Goal: Information Seeking & Learning: Learn about a topic

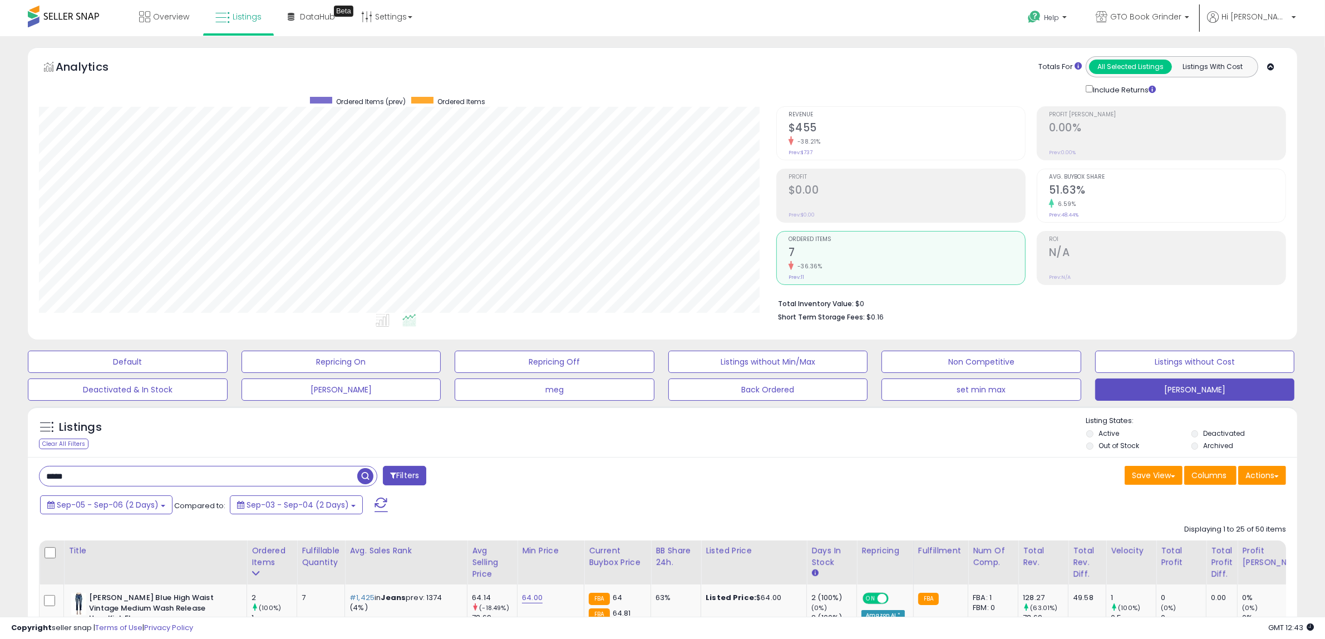
drag, startPoint x: 85, startPoint y: 476, endPoint x: -27, endPoint y: 452, distance: 114.3
click at [0, 452] on html "Unable to login Retrieving listings data.. has not yet accepted the Terms of Us…" at bounding box center [662, 319] width 1325 height 639
click at [155, 501] on span "Sep-05 - Sep-06 (2 Days)" at bounding box center [108, 504] width 102 height 11
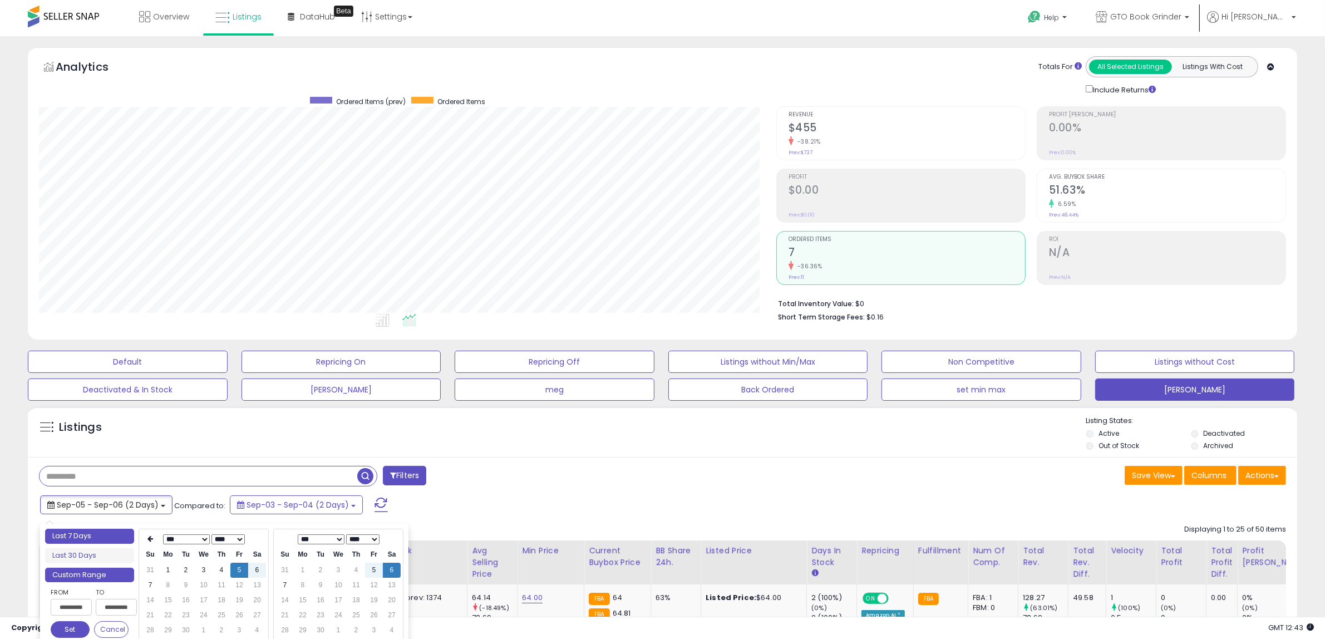
type input "**********"
click at [117, 533] on li "Last 7 Days" at bounding box center [89, 536] width 89 height 15
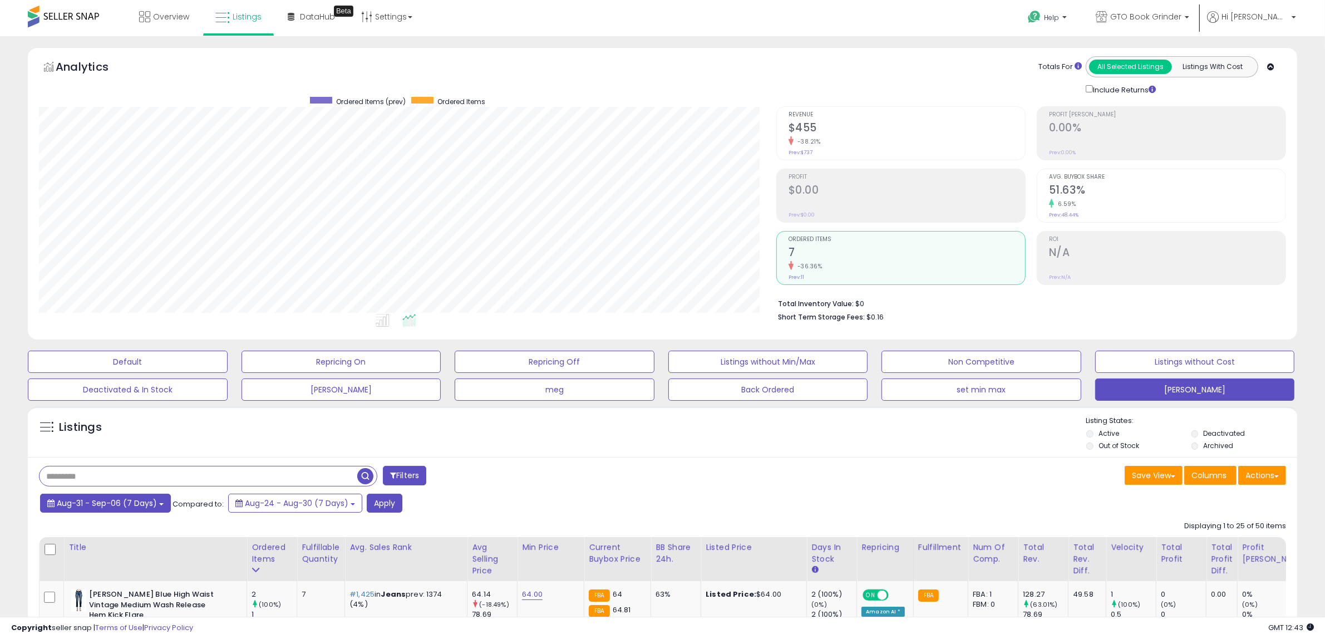
click at [151, 504] on span "Aug-31 - Sep-06 (7 Days)" at bounding box center [107, 503] width 100 height 11
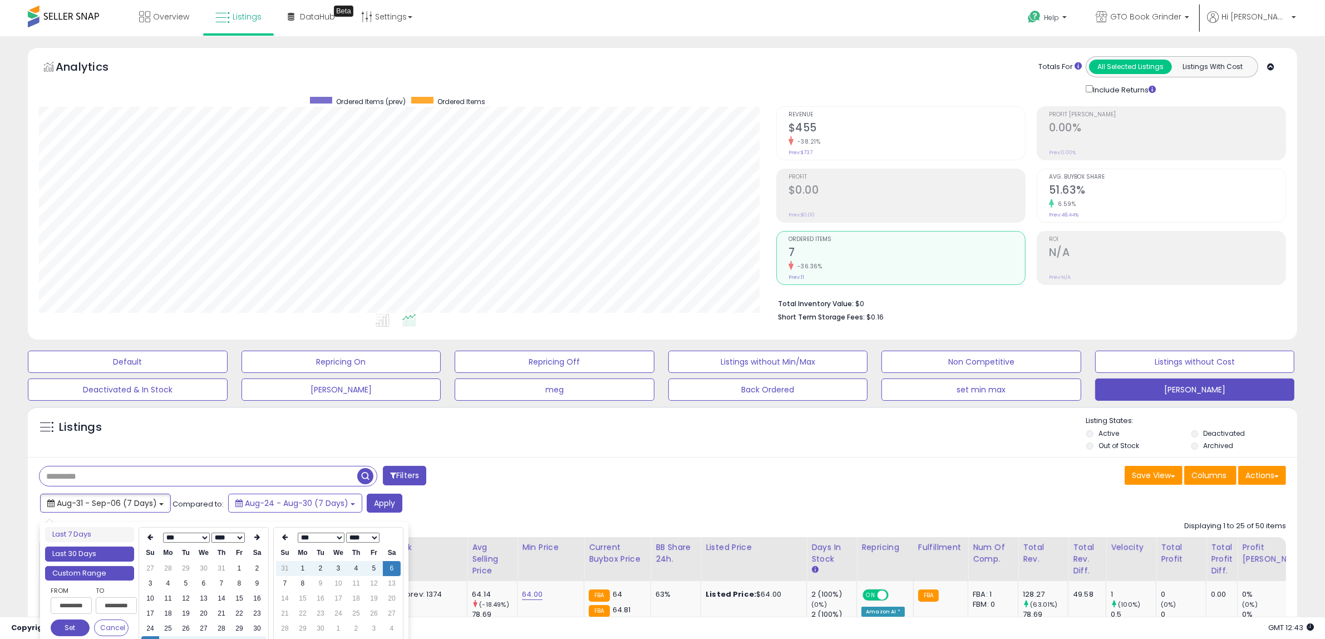
type input "**********"
click at [121, 553] on li "Last 30 Days" at bounding box center [89, 554] width 89 height 15
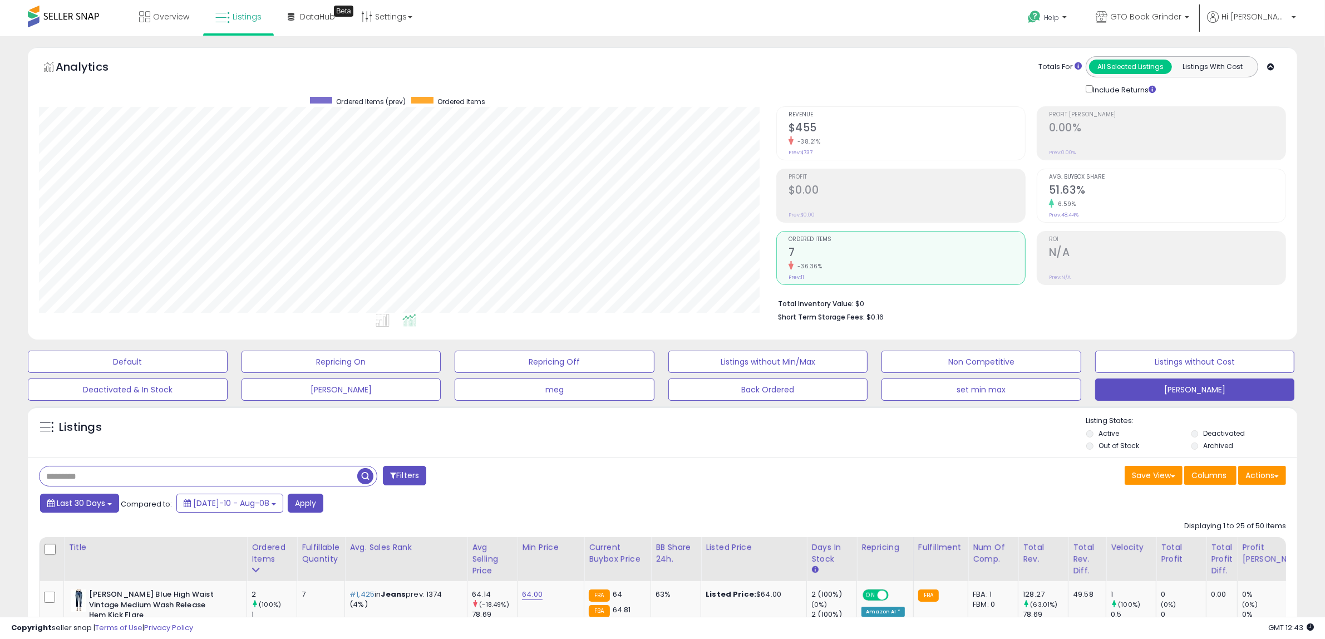
click at [95, 503] on span "Last 30 Days" at bounding box center [81, 503] width 48 height 11
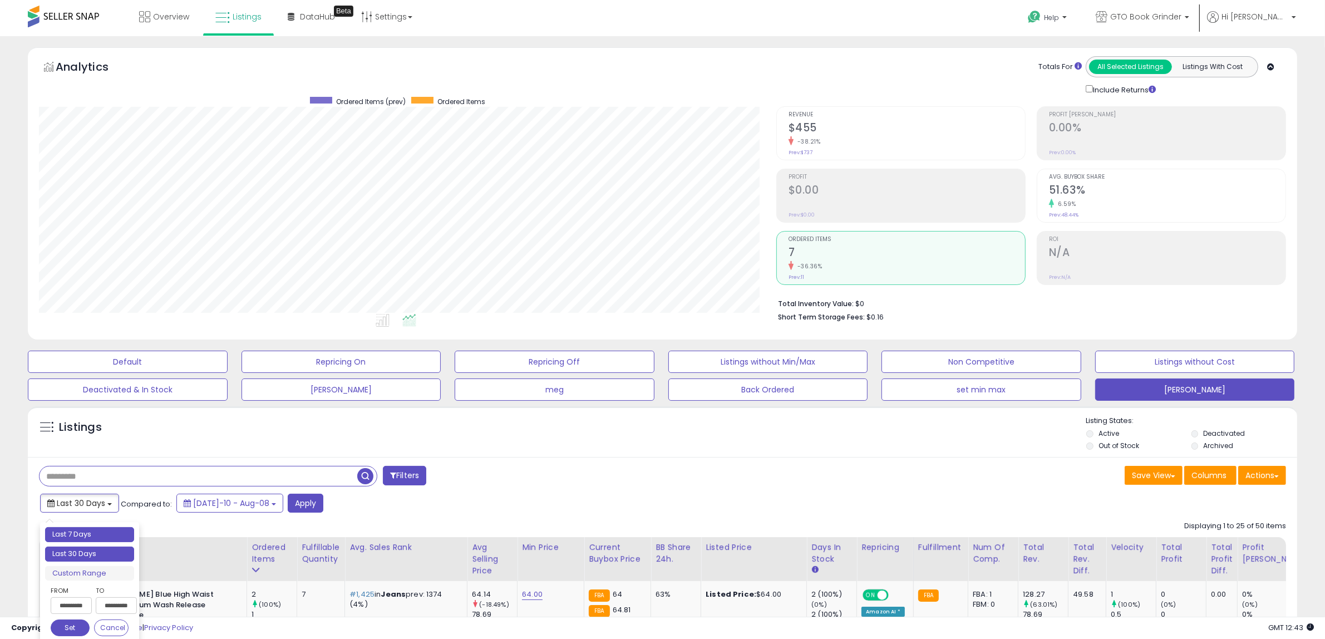
type input "**********"
click at [99, 533] on li "Last 7 Days" at bounding box center [89, 534] width 89 height 15
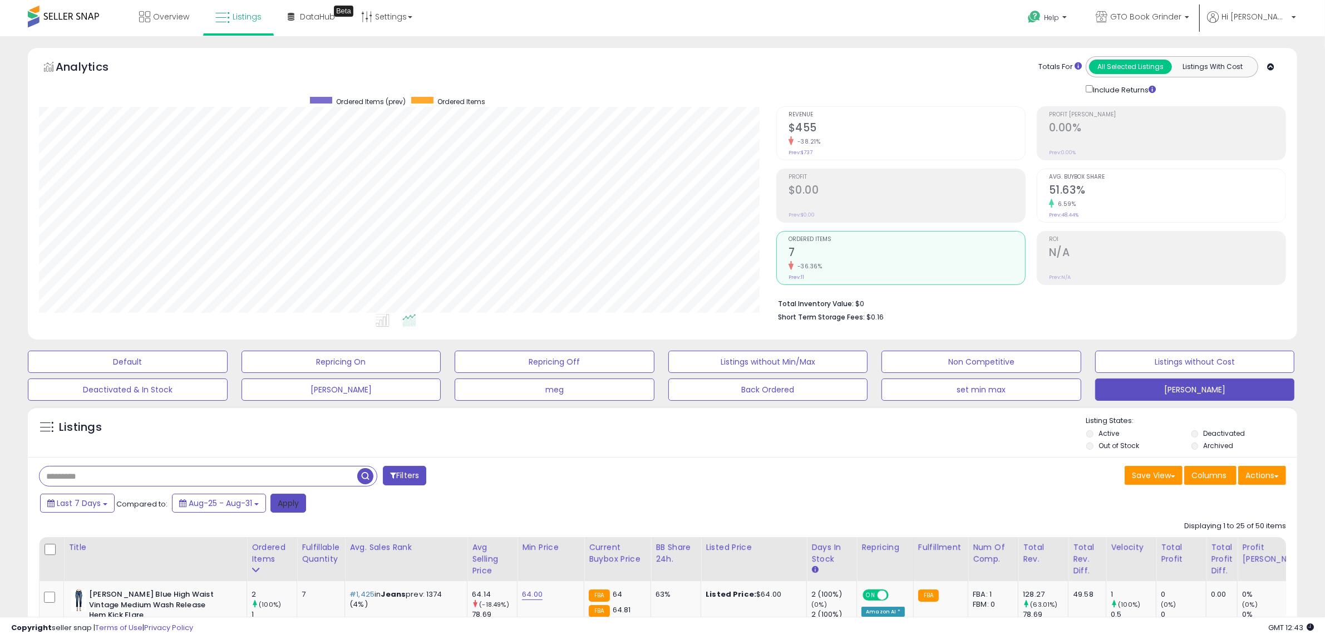
click at [284, 503] on button "Apply" at bounding box center [288, 503] width 36 height 19
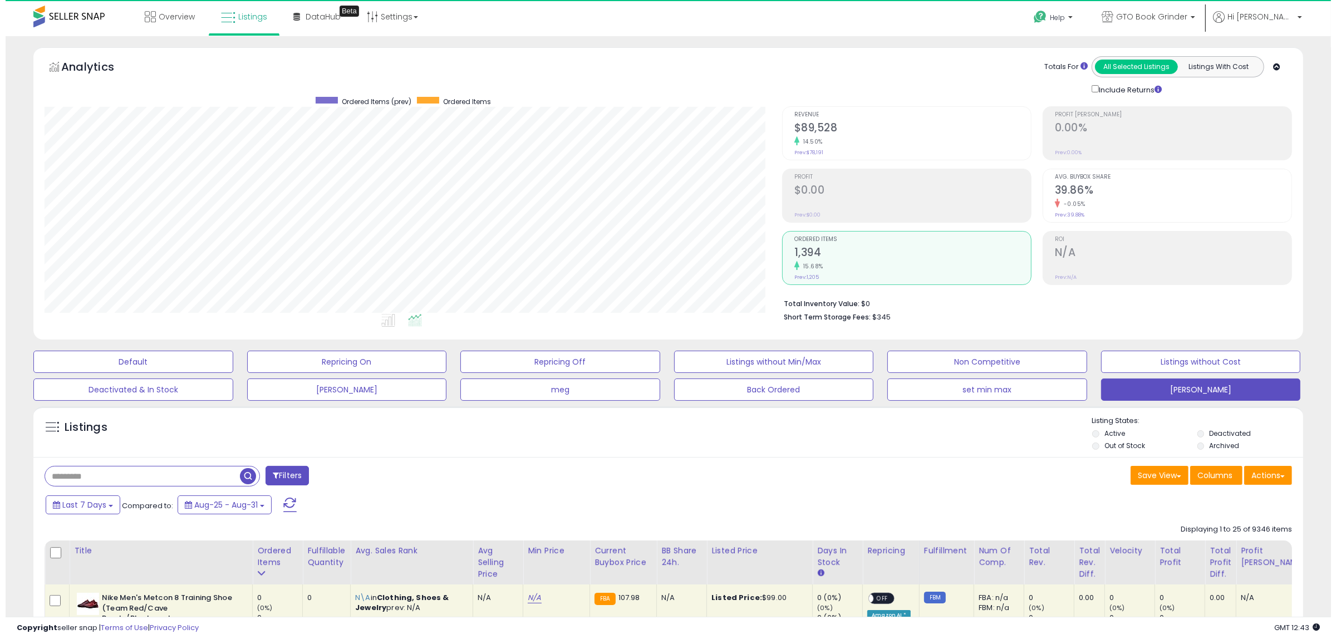
scroll to position [228, 737]
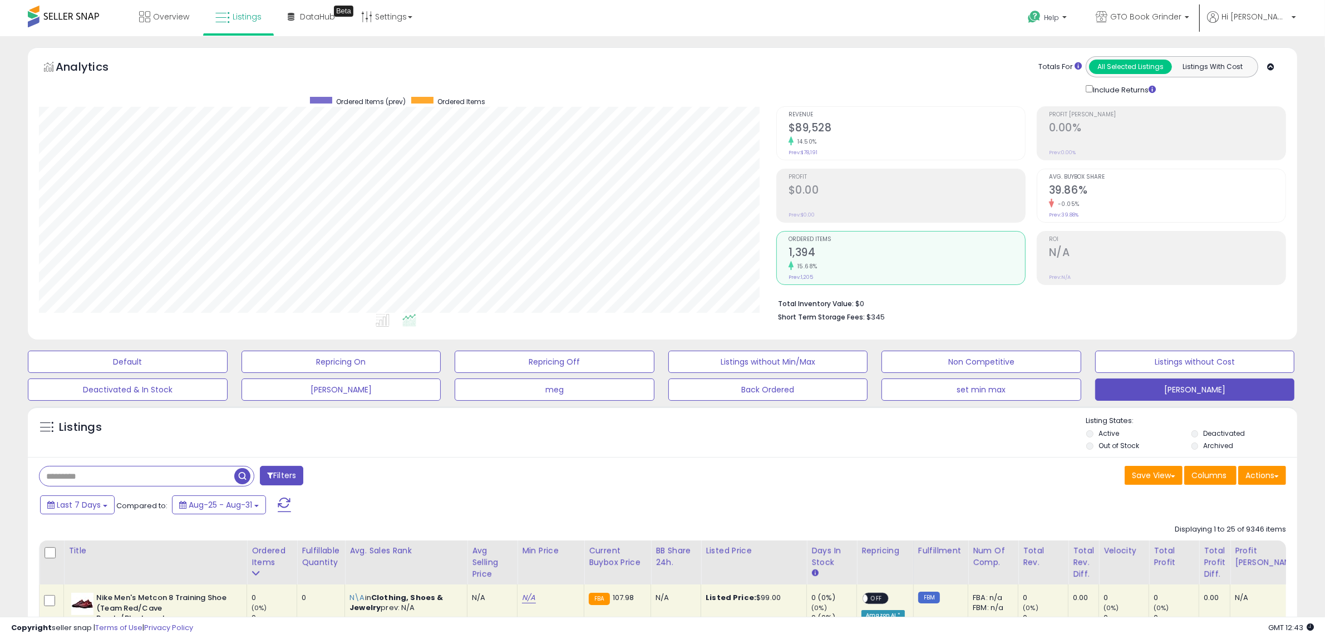
click at [89, 479] on input "text" at bounding box center [137, 475] width 195 height 19
type input "****"
click at [362, 474] on span "button" at bounding box center [365, 476] width 16 height 16
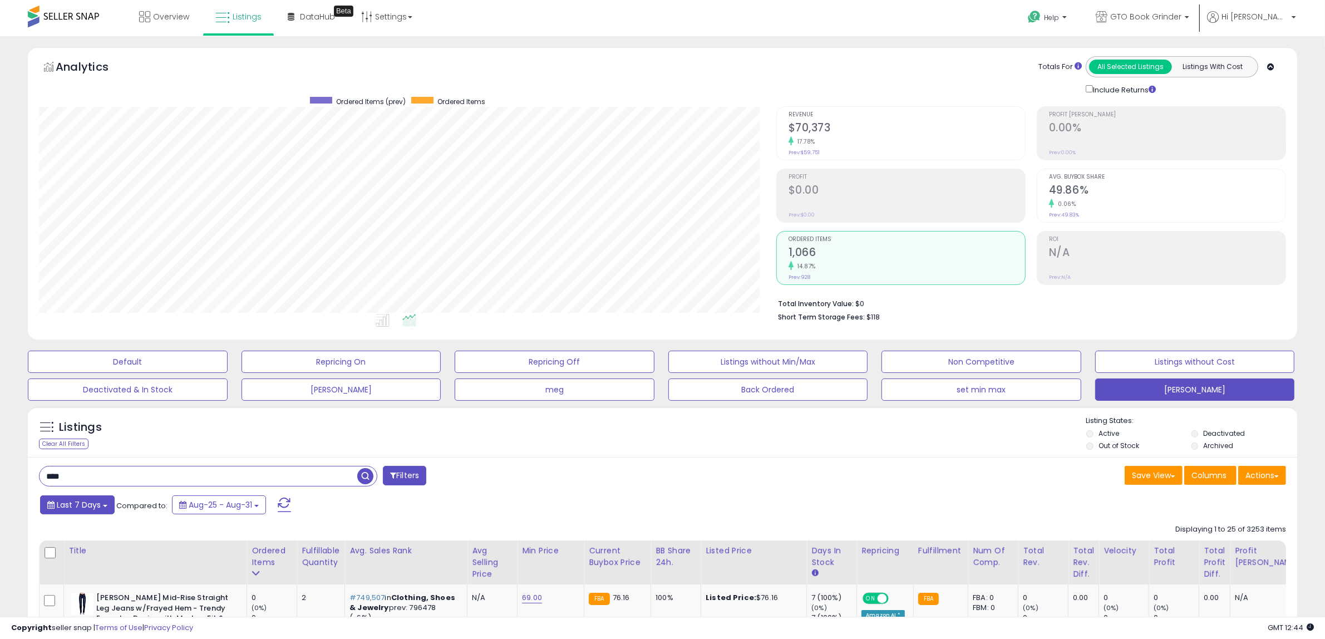
click at [96, 508] on span "Last 7 Days" at bounding box center [79, 504] width 44 height 11
type input "**********"
click at [91, 555] on li "Last 30 Days" at bounding box center [89, 555] width 89 height 15
click at [288, 501] on button "Apply" at bounding box center [306, 503] width 36 height 19
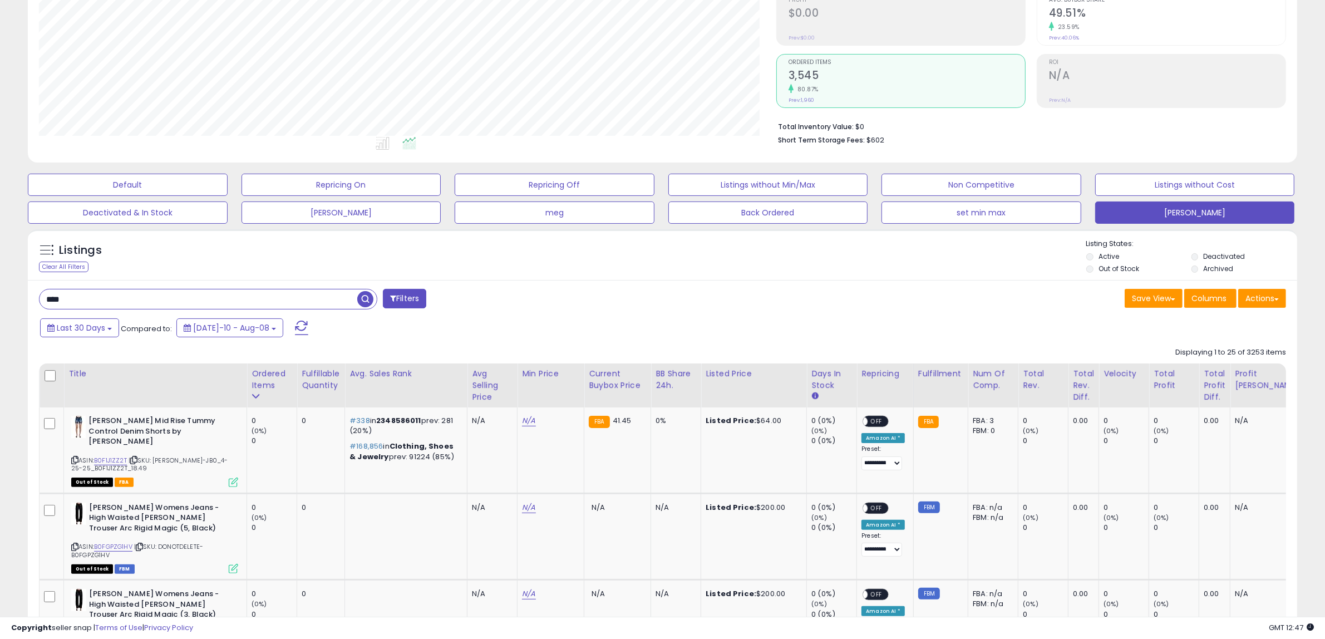
scroll to position [209, 0]
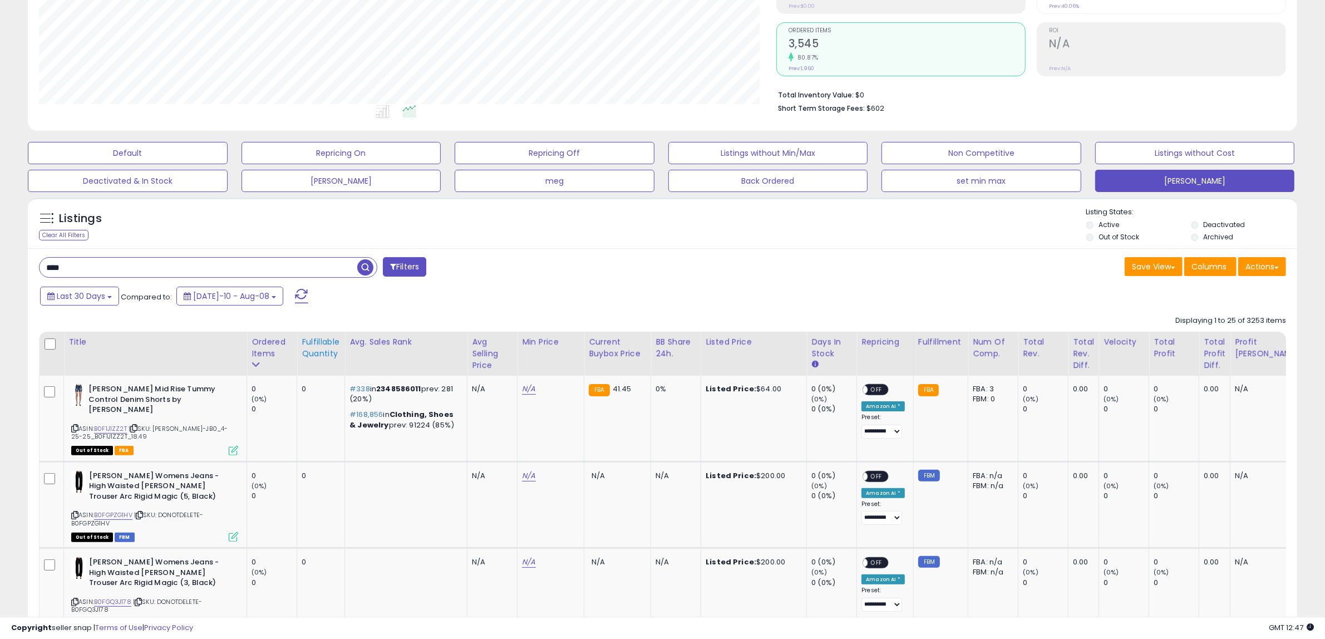
click at [317, 352] on div "Fulfillable Quantity" at bounding box center [321, 347] width 38 height 23
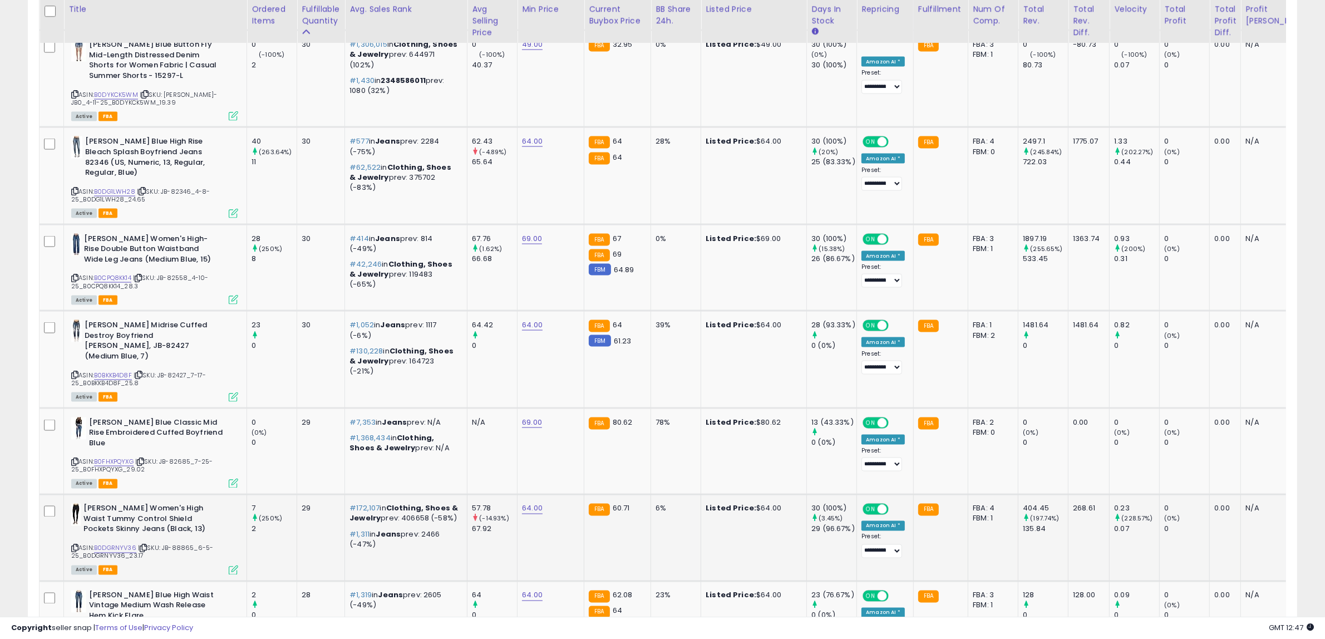
scroll to position [2211, 0]
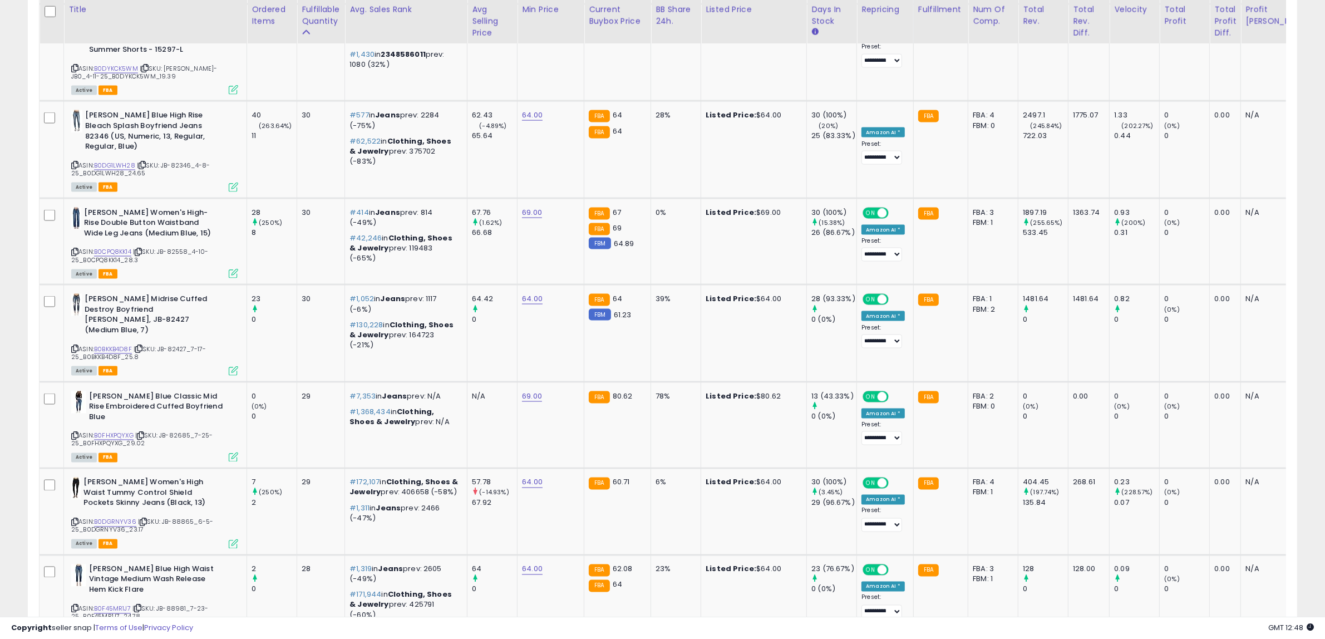
select select "**"
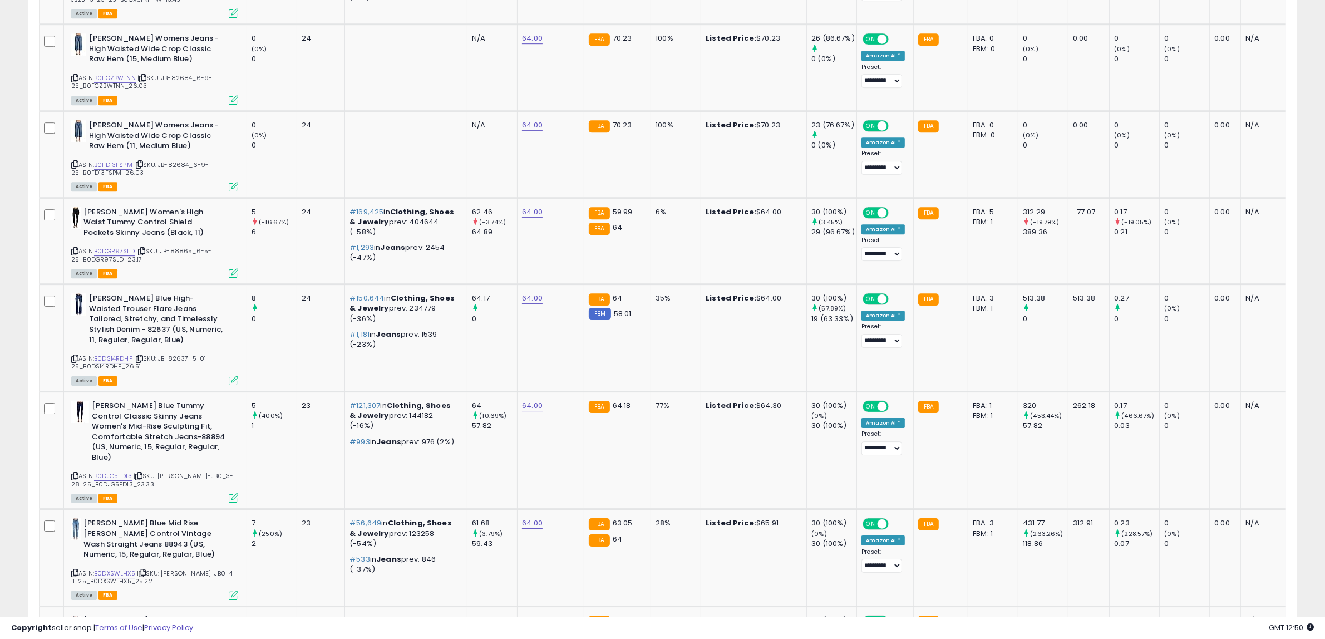
scroll to position [4400, 0]
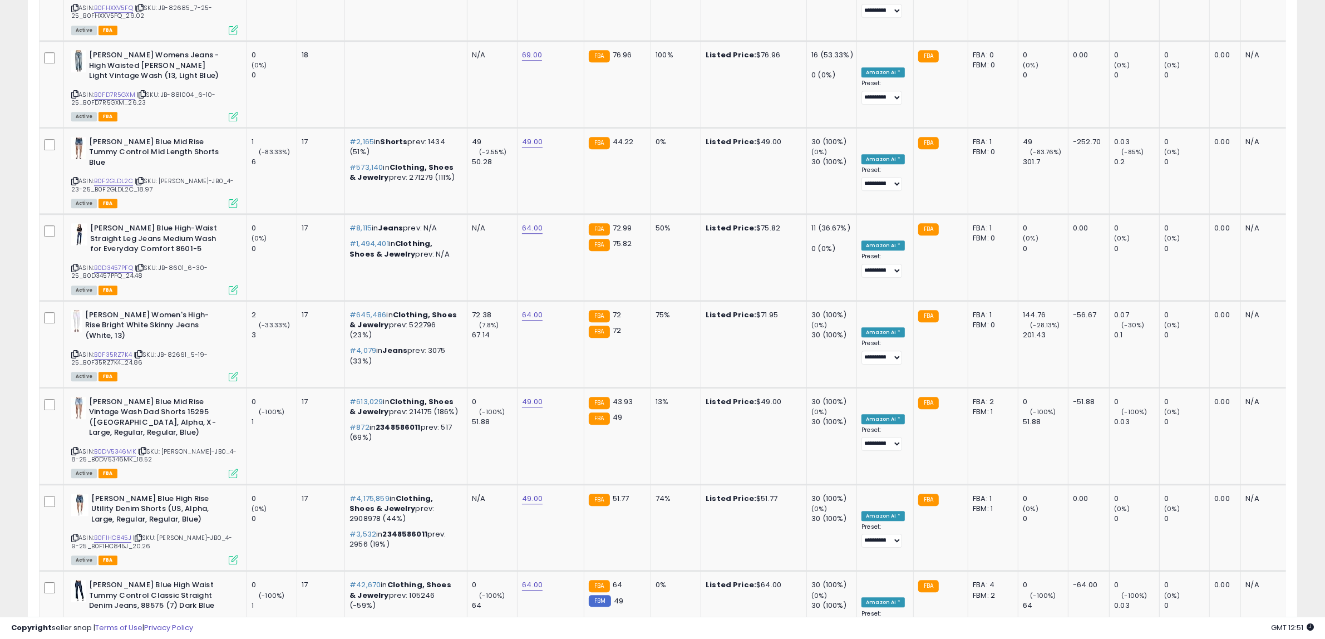
scroll to position [4503, 0]
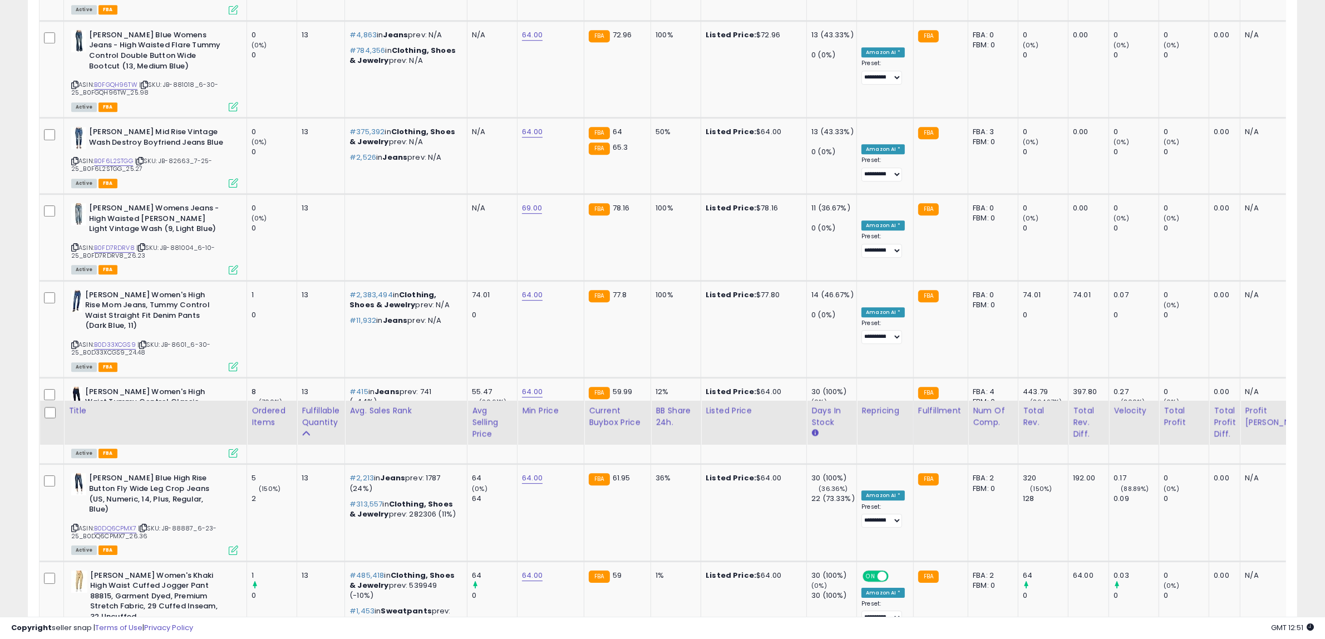
scroll to position [4524, 0]
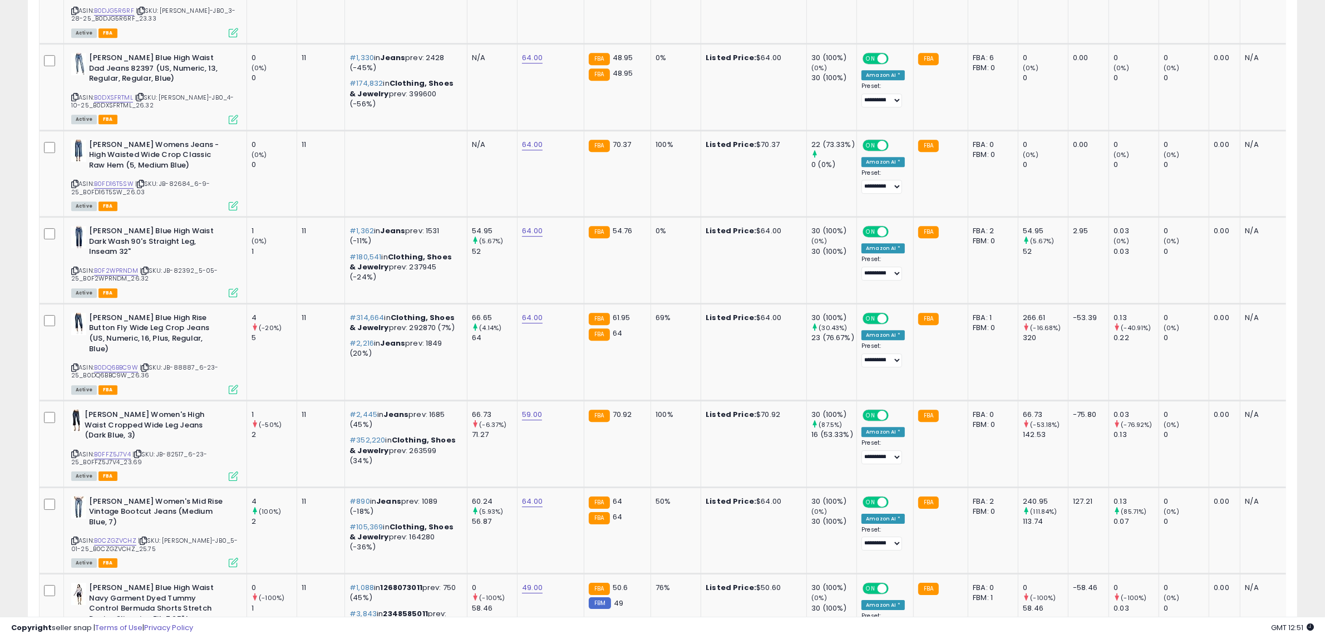
scroll to position [4451, 0]
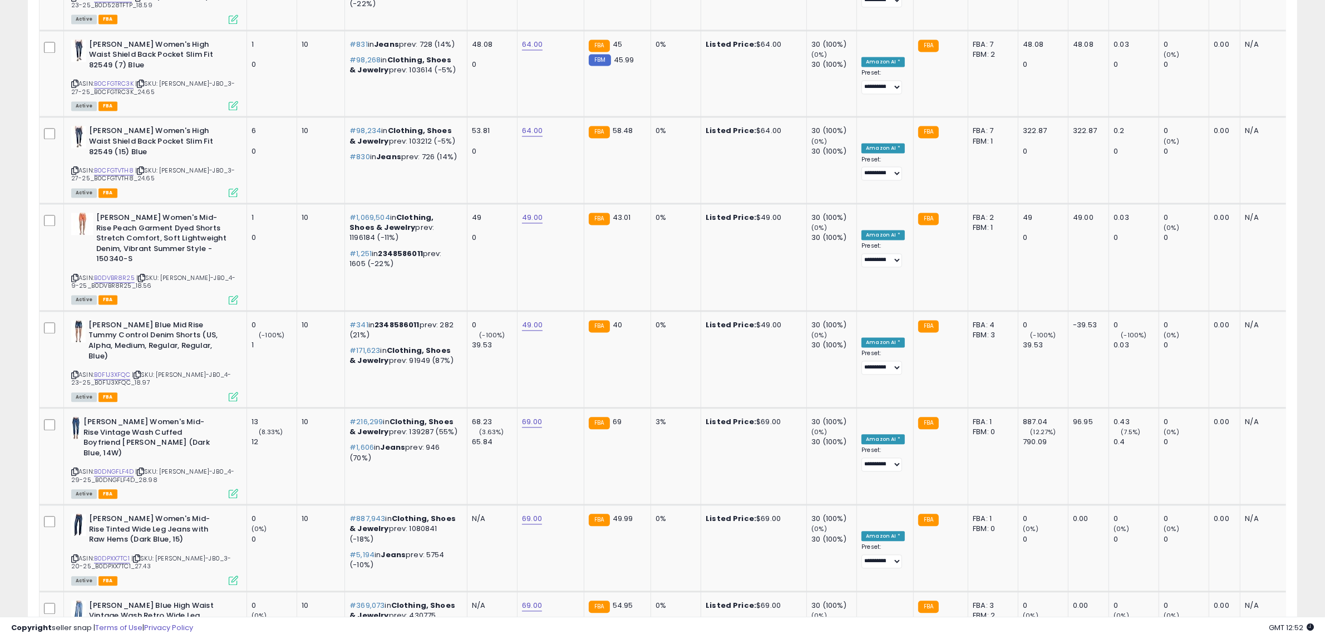
scroll to position [4513, 0]
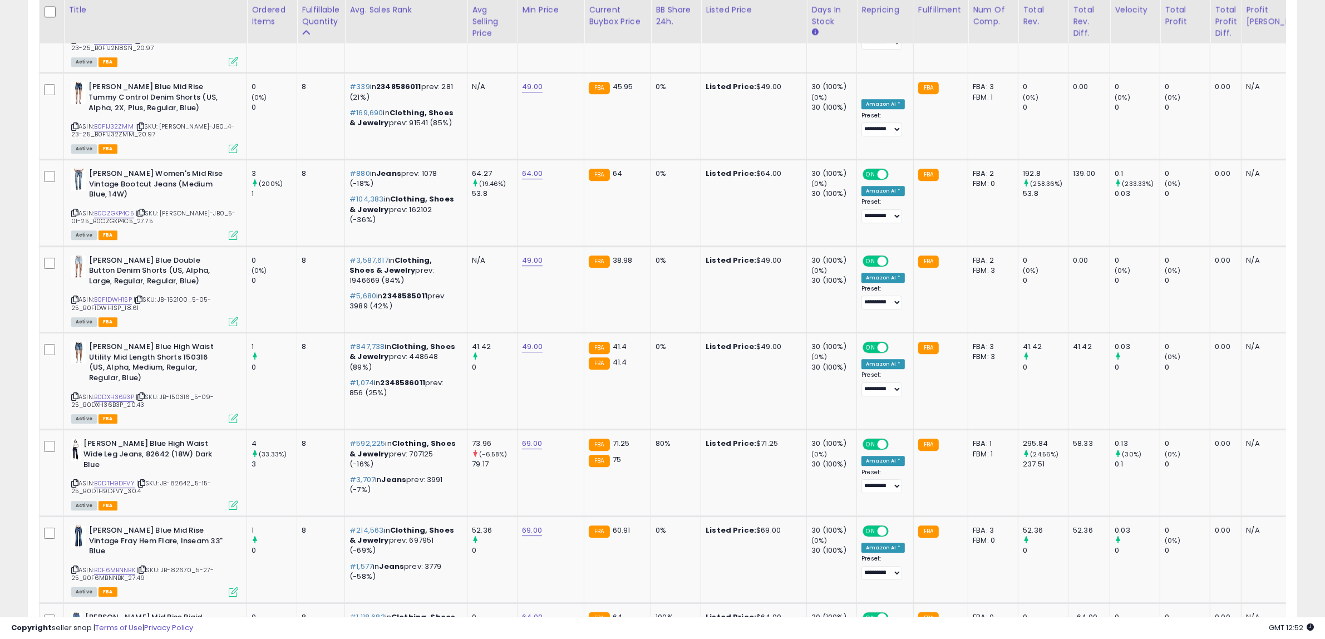
scroll to position [4358, 0]
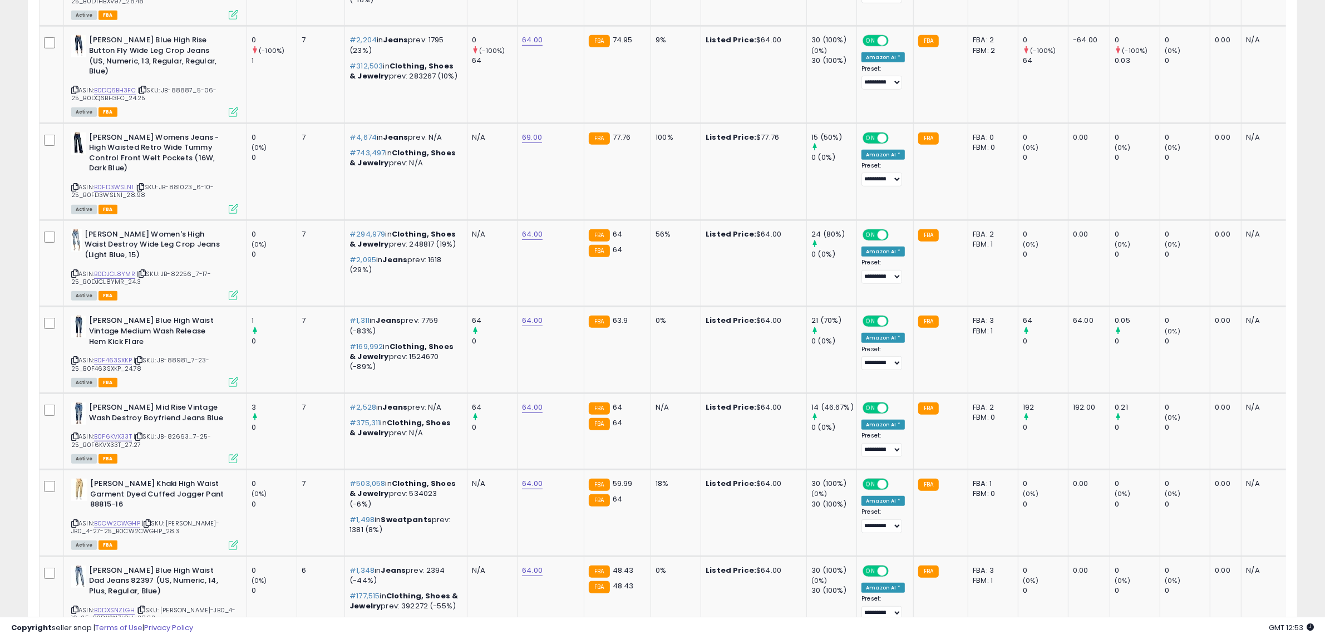
scroll to position [4545, 0]
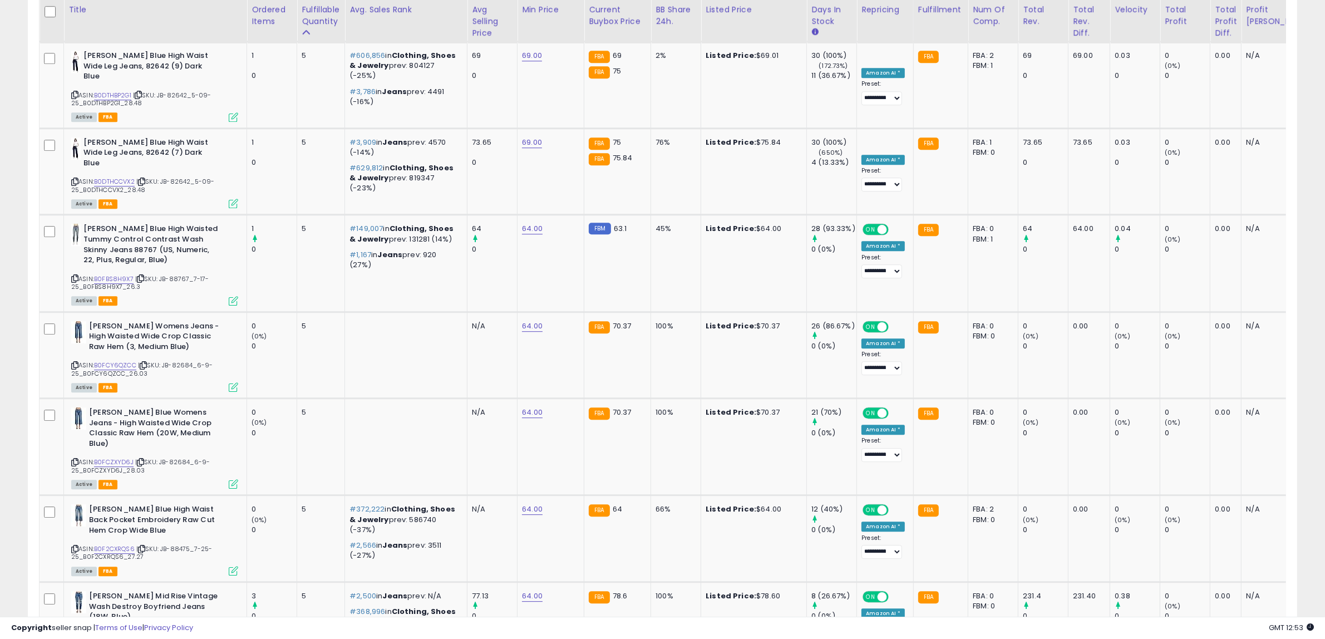
scroll to position [4617, 0]
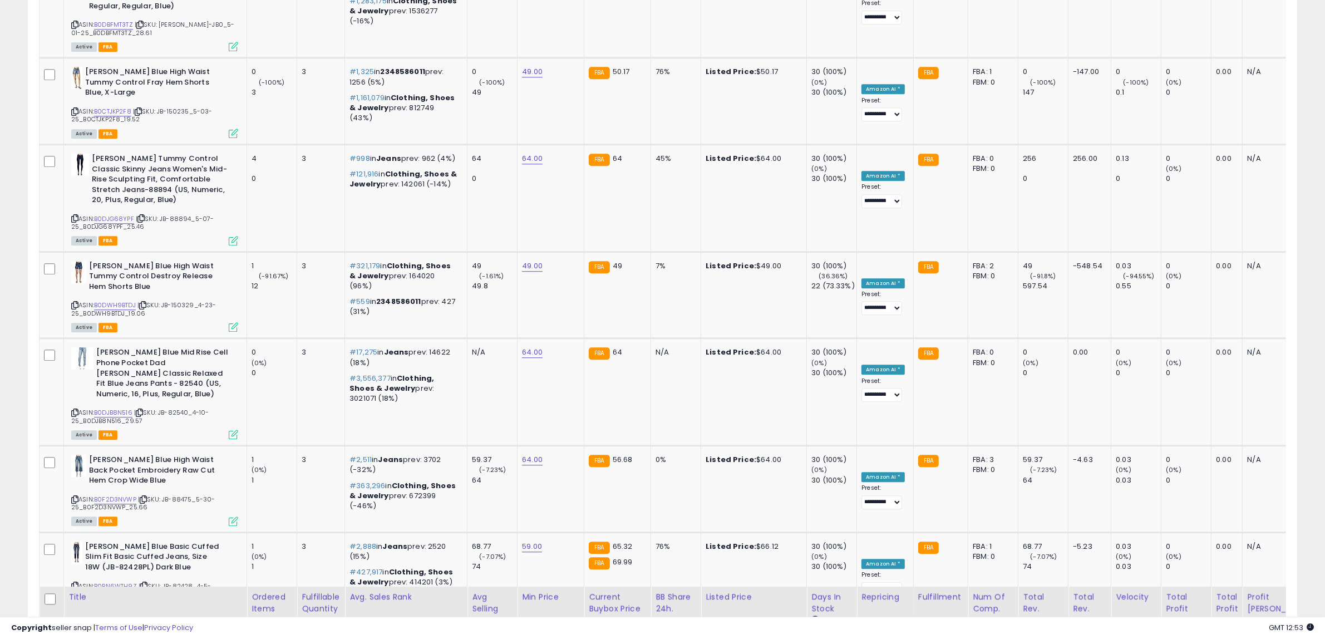
scroll to position [4648, 0]
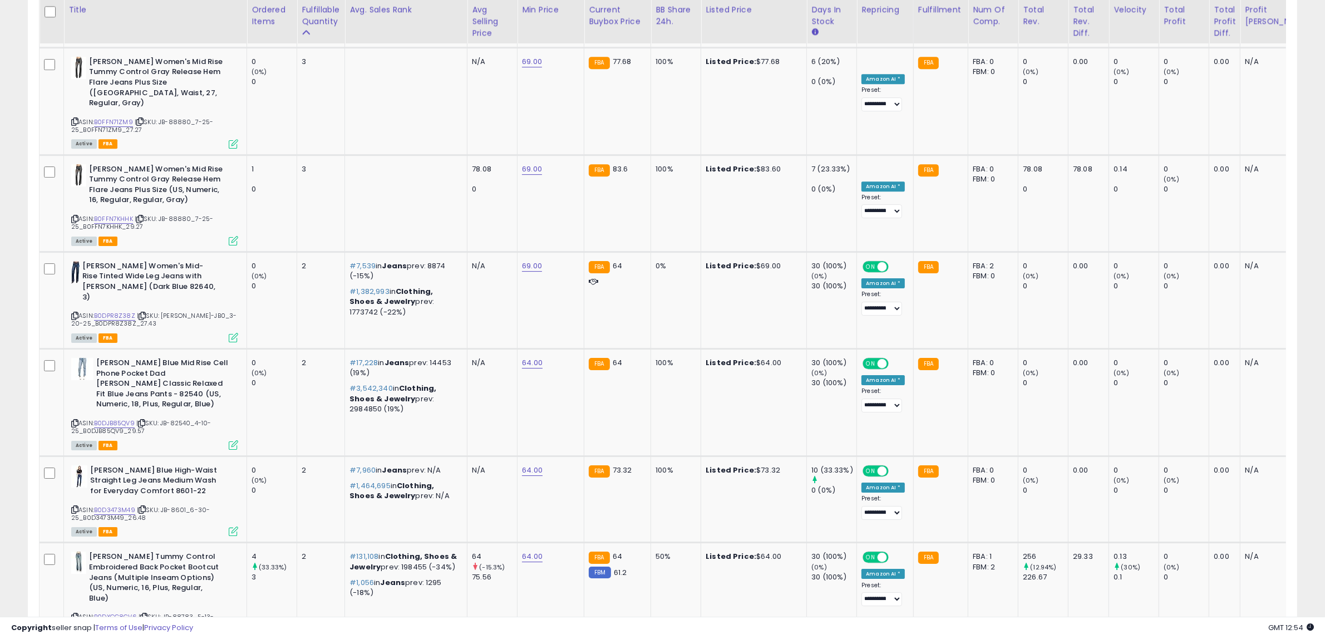
scroll to position [4710, 0]
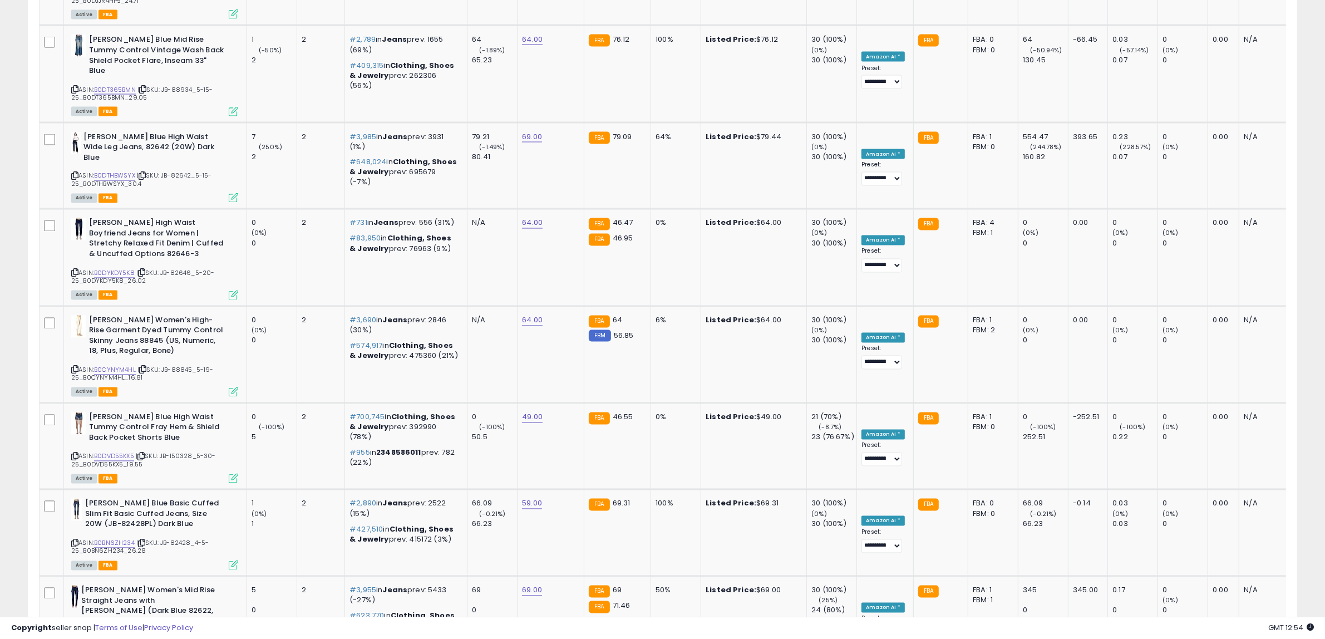
scroll to position [4658, 0]
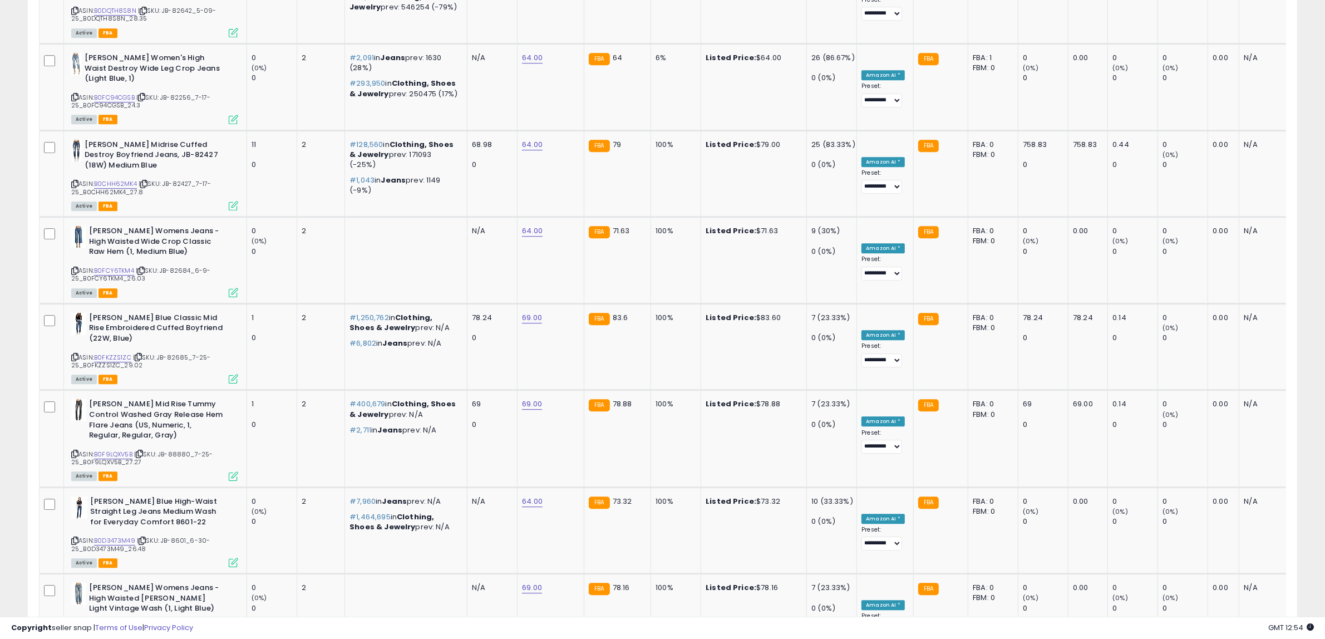
scroll to position [4555, 0]
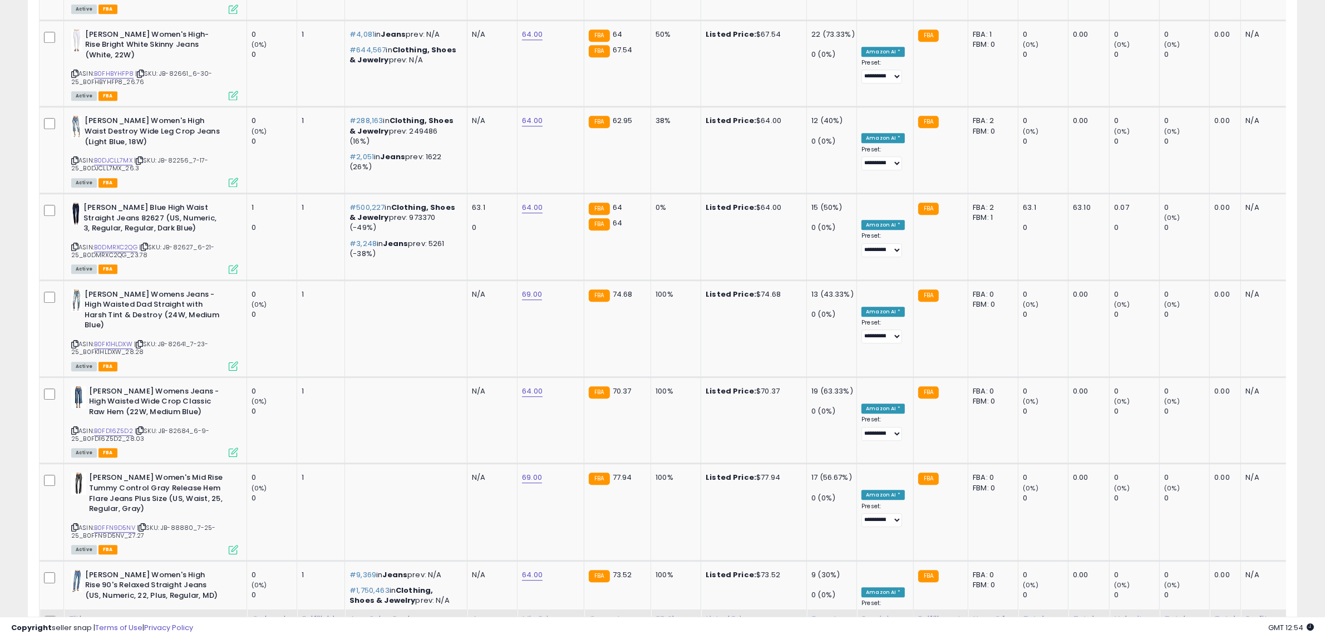
scroll to position [4638, 0]
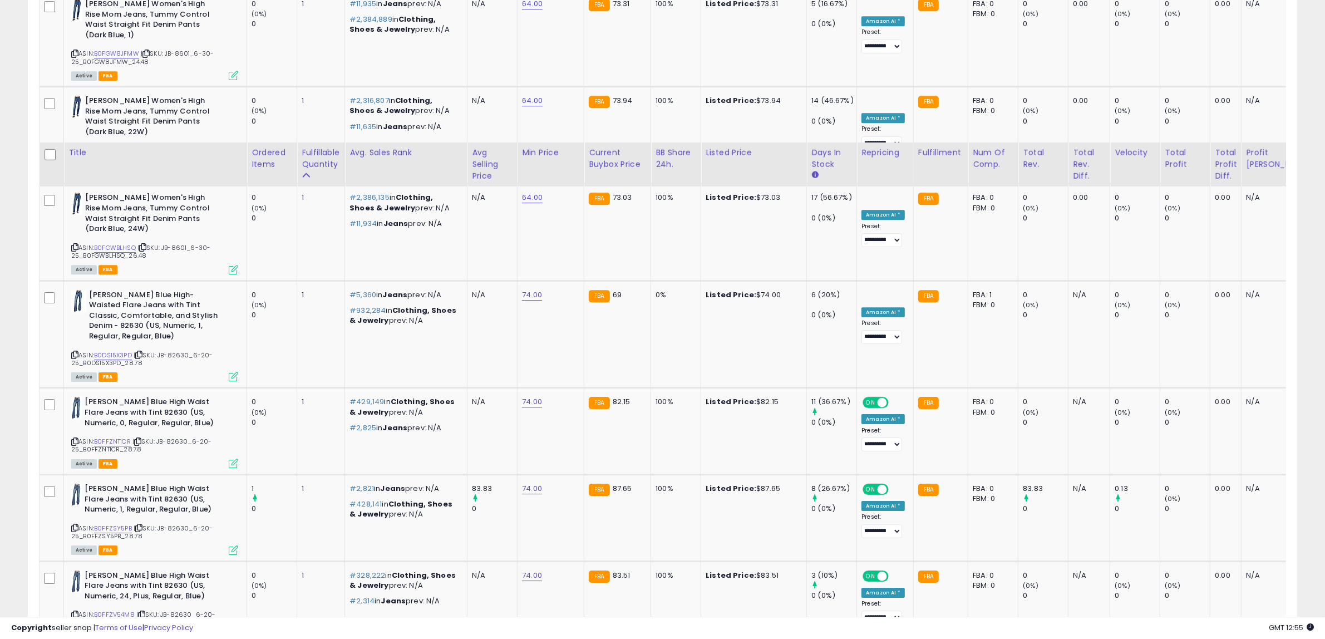
scroll to position [4606, 0]
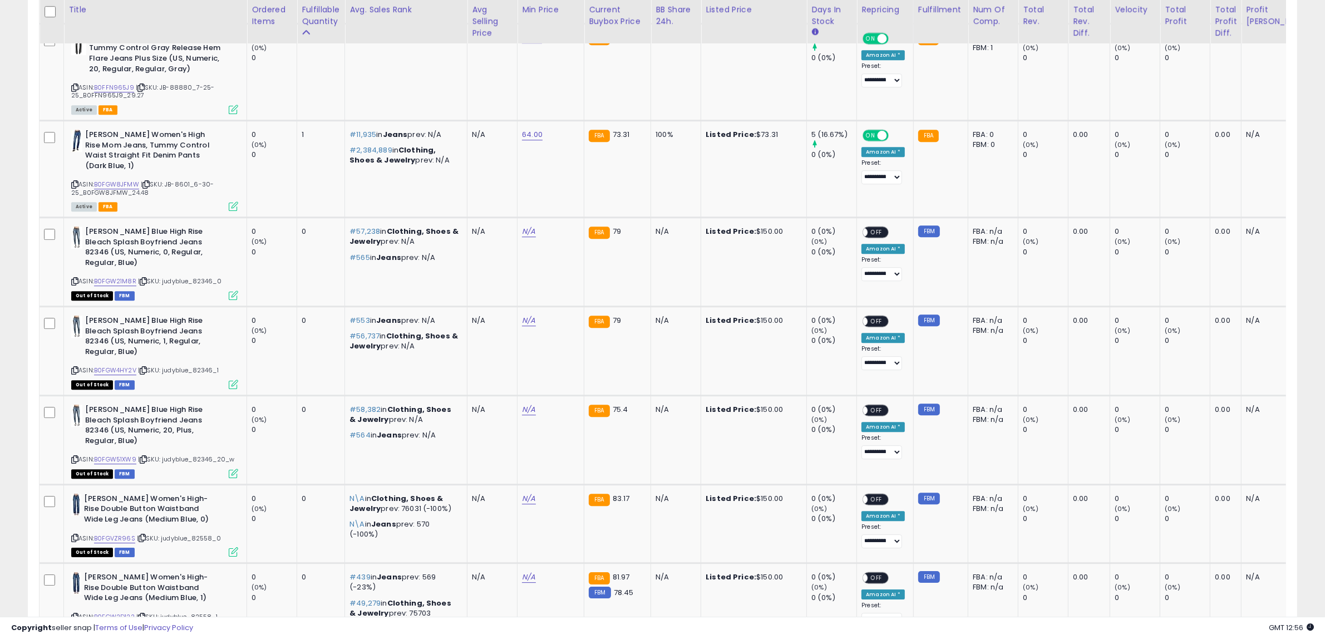
scroll to position [4634, 0]
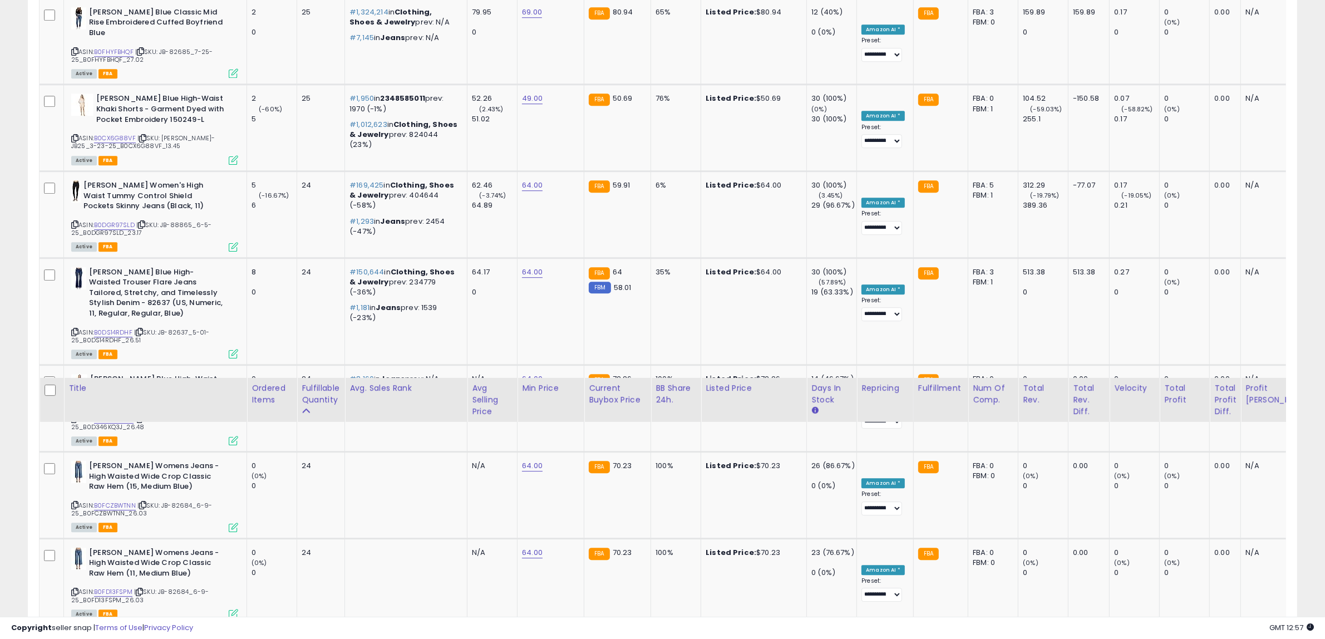
scroll to position [4400, 0]
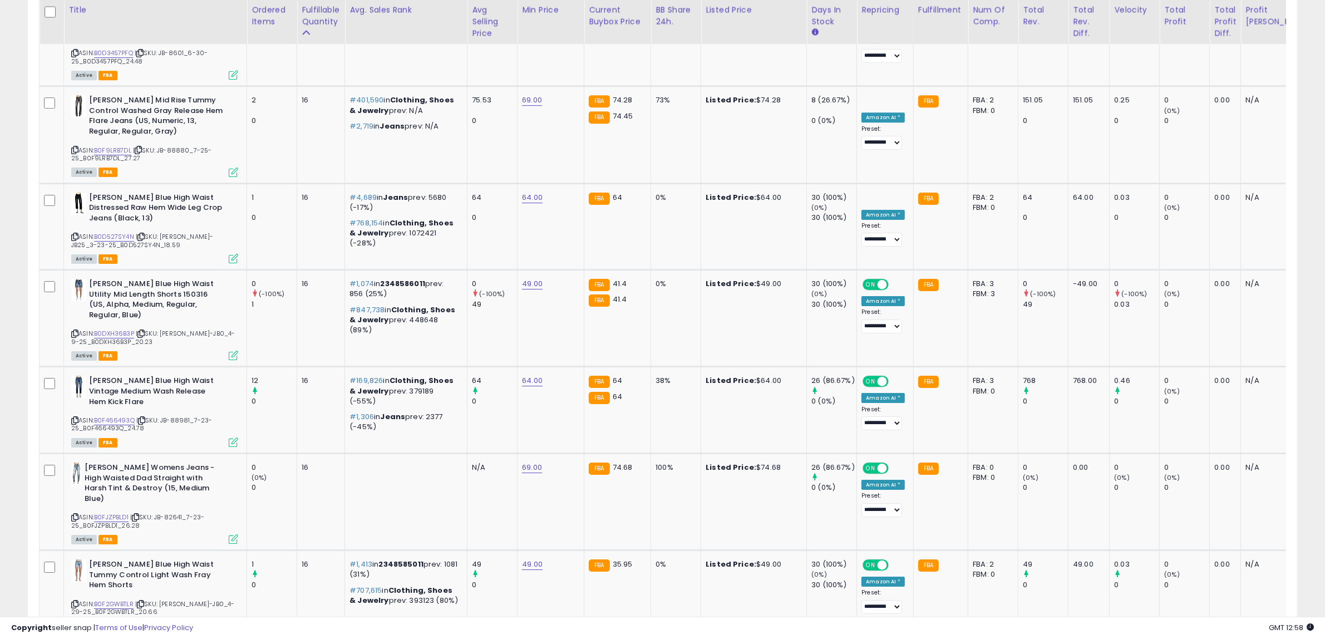
scroll to position [4482, 0]
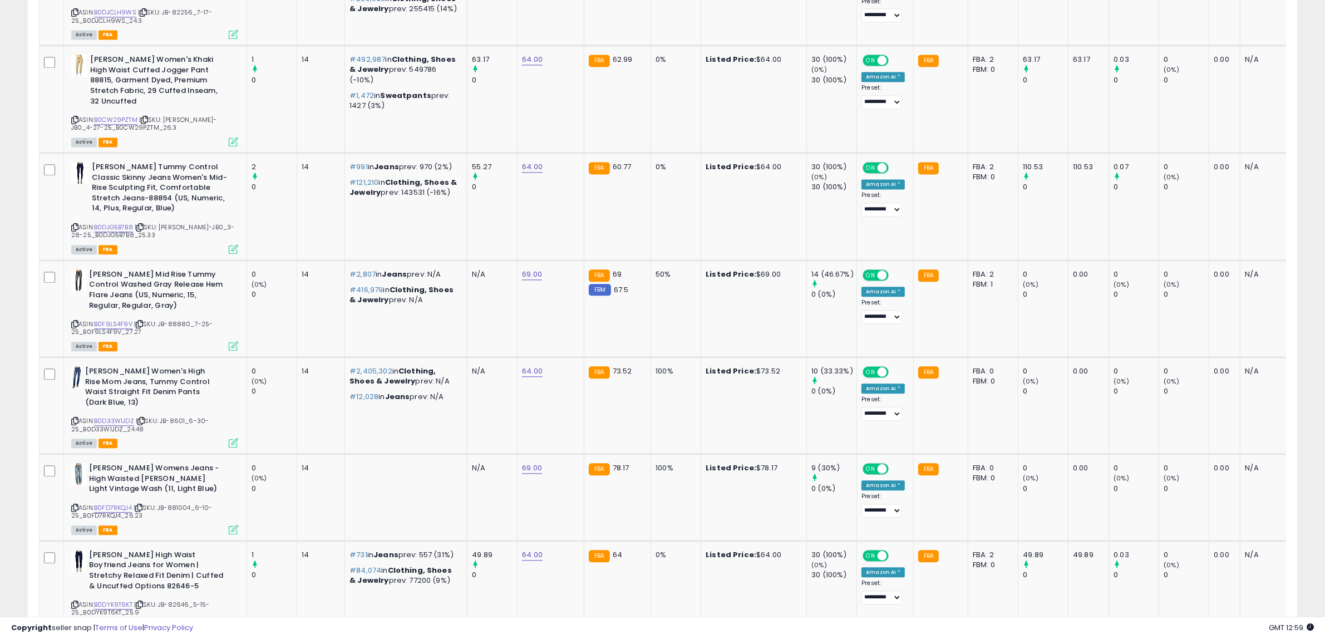
scroll to position [4524, 0]
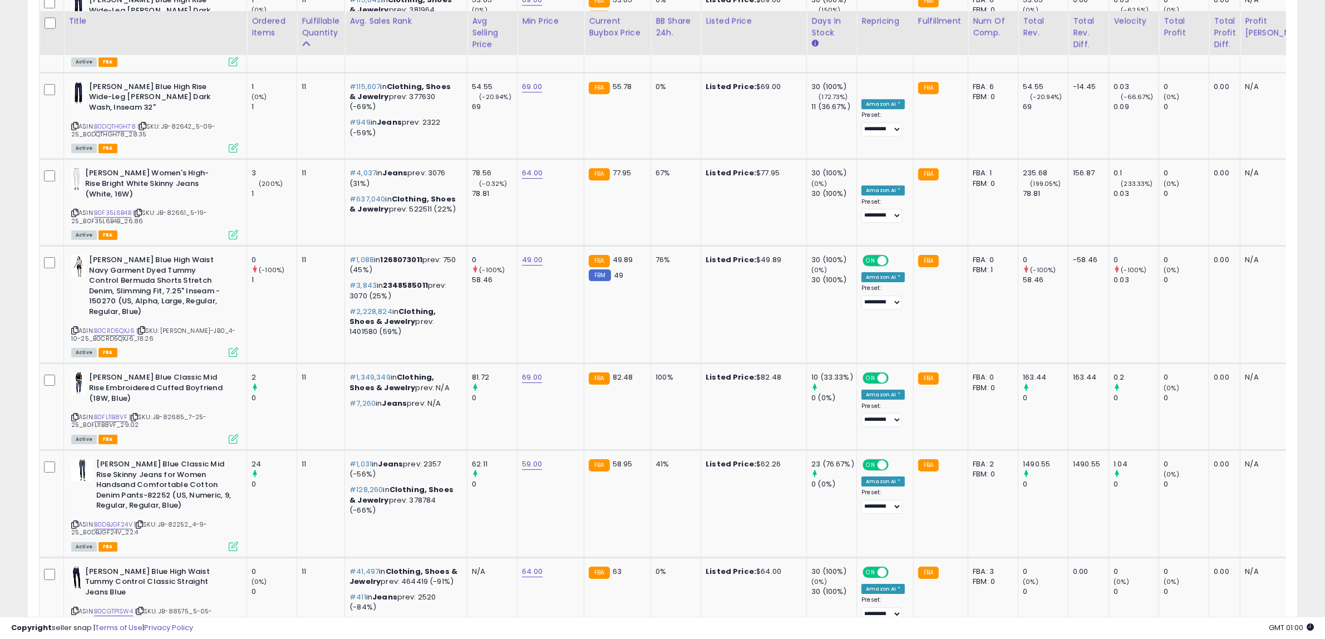
scroll to position [4451, 0]
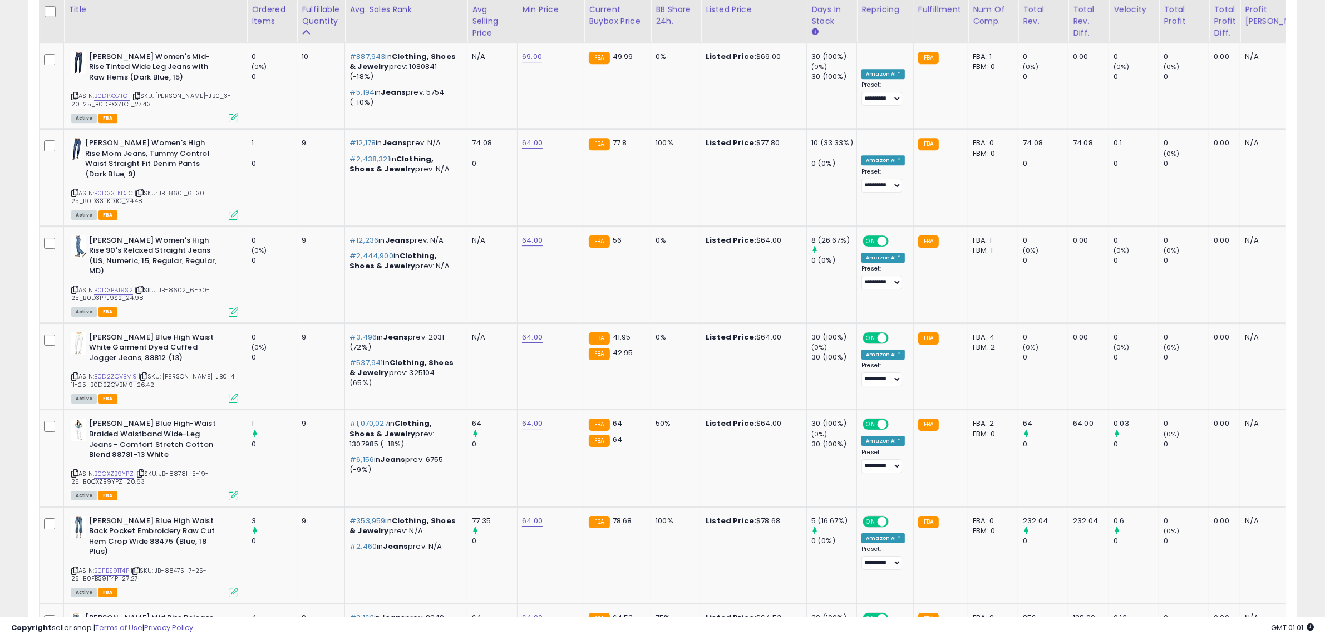
scroll to position [4422, 0]
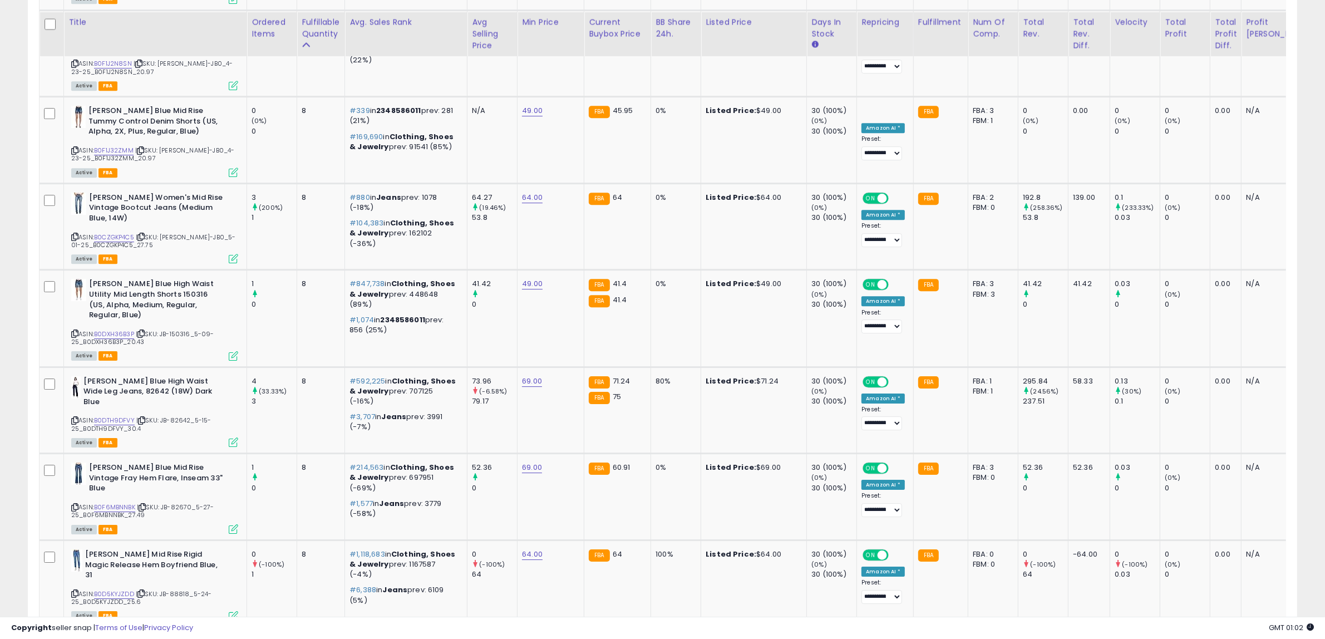
scroll to position [4337, 0]
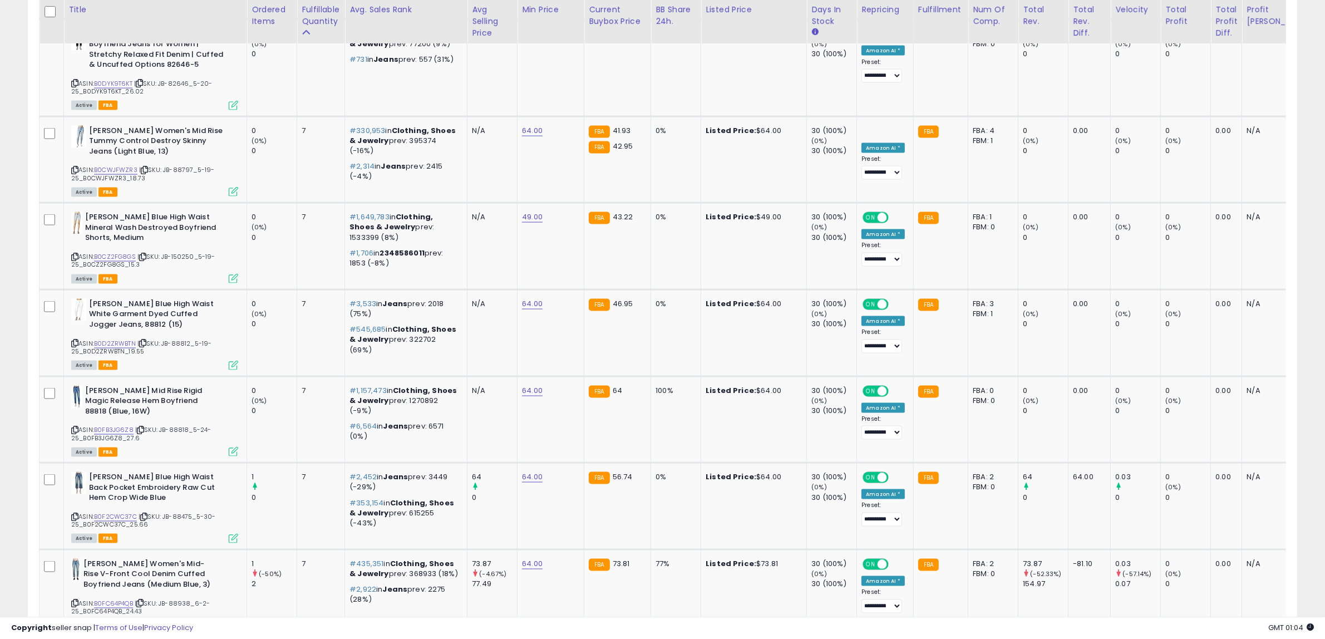
scroll to position [2901, 0]
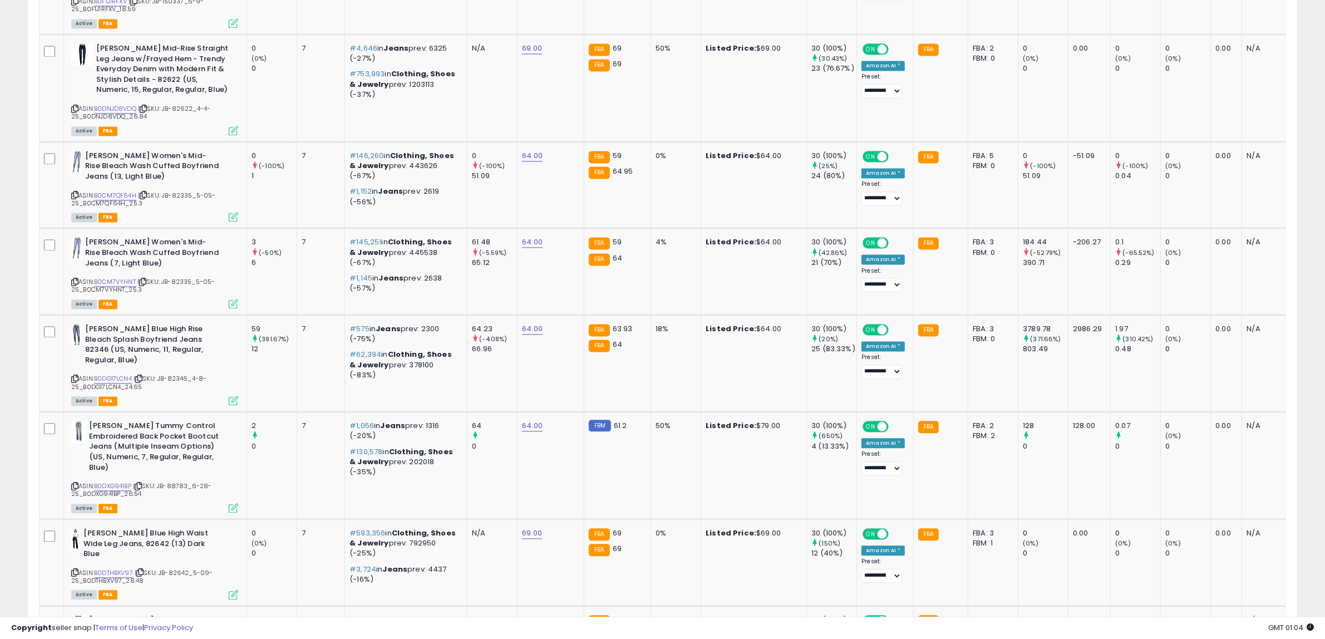
drag, startPoint x: 1335, startPoint y: 306, endPoint x: 1309, endPoint y: 412, distance: 108.8
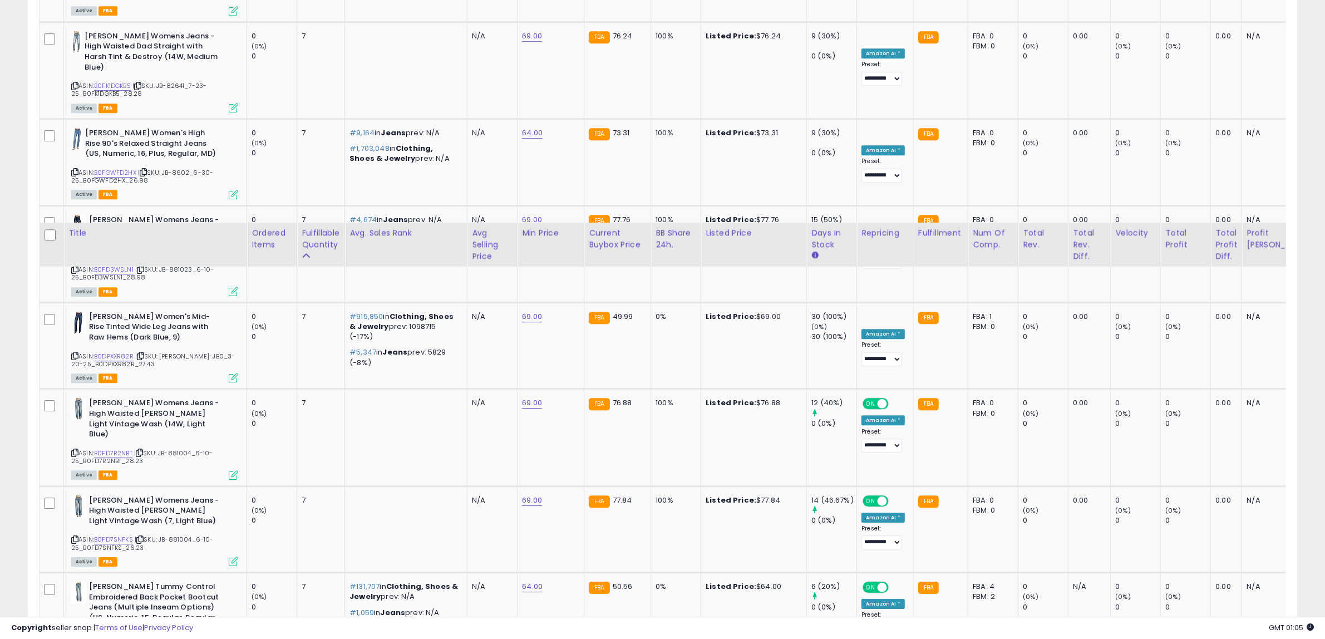
scroll to position [4545, 0]
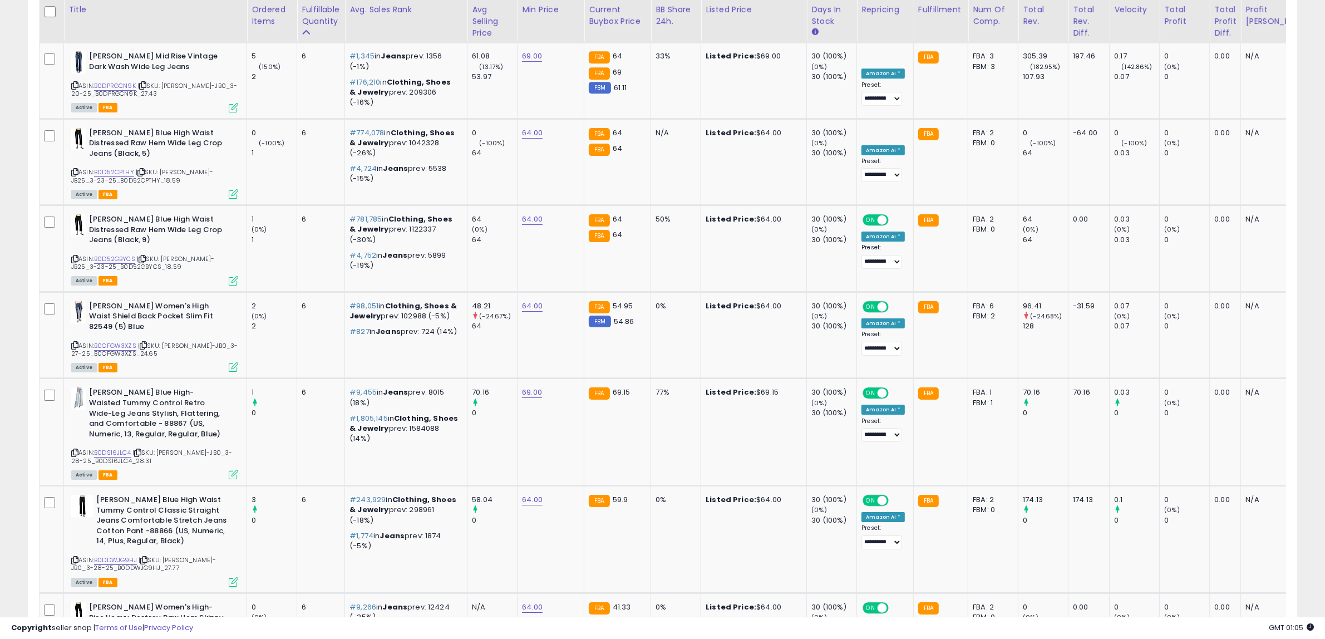
scroll to position [4513, 0]
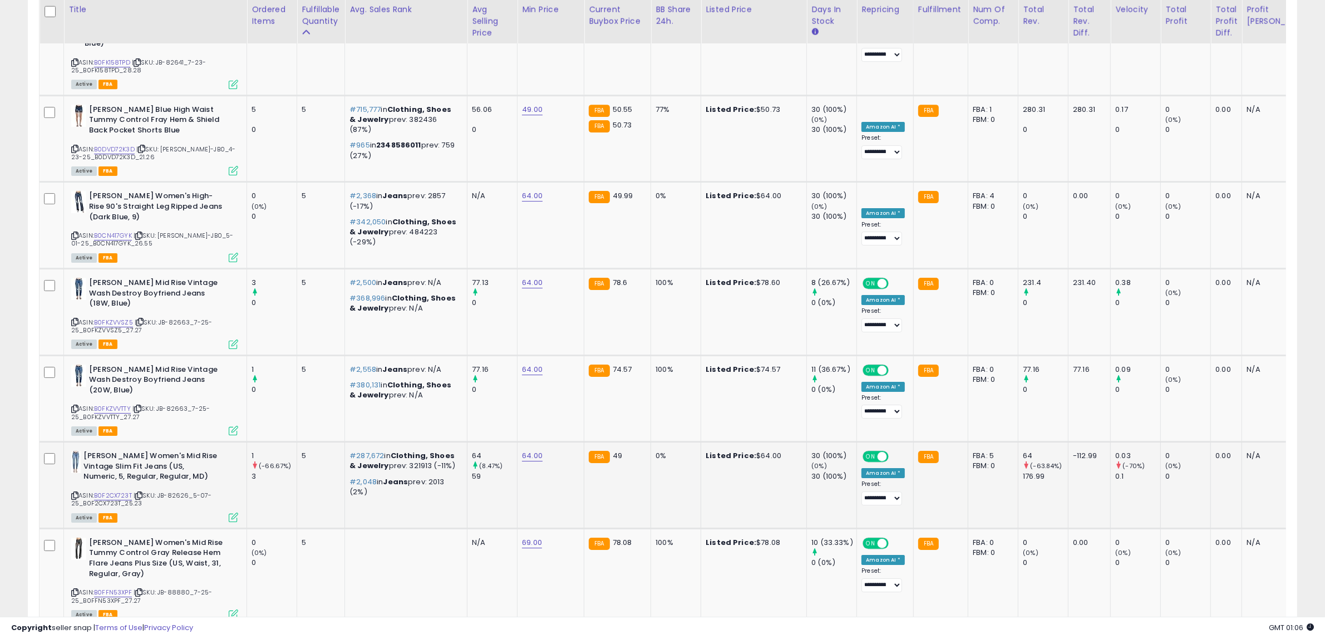
scroll to position [4555, 0]
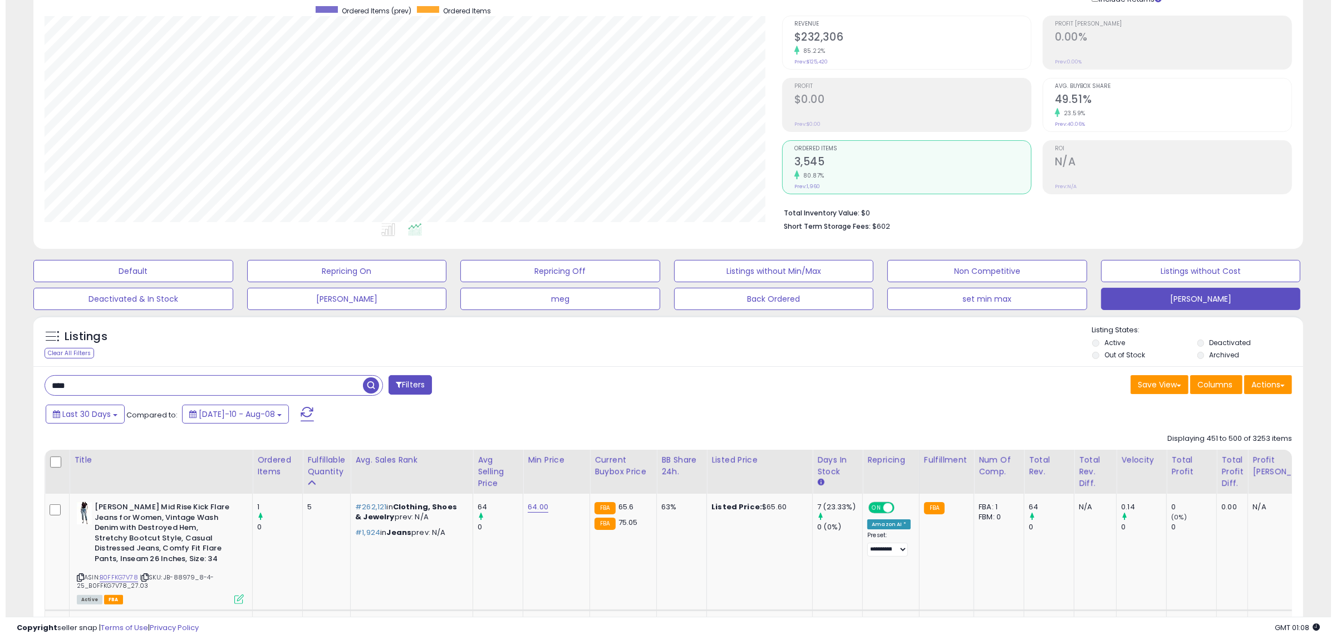
scroll to position [0, 0]
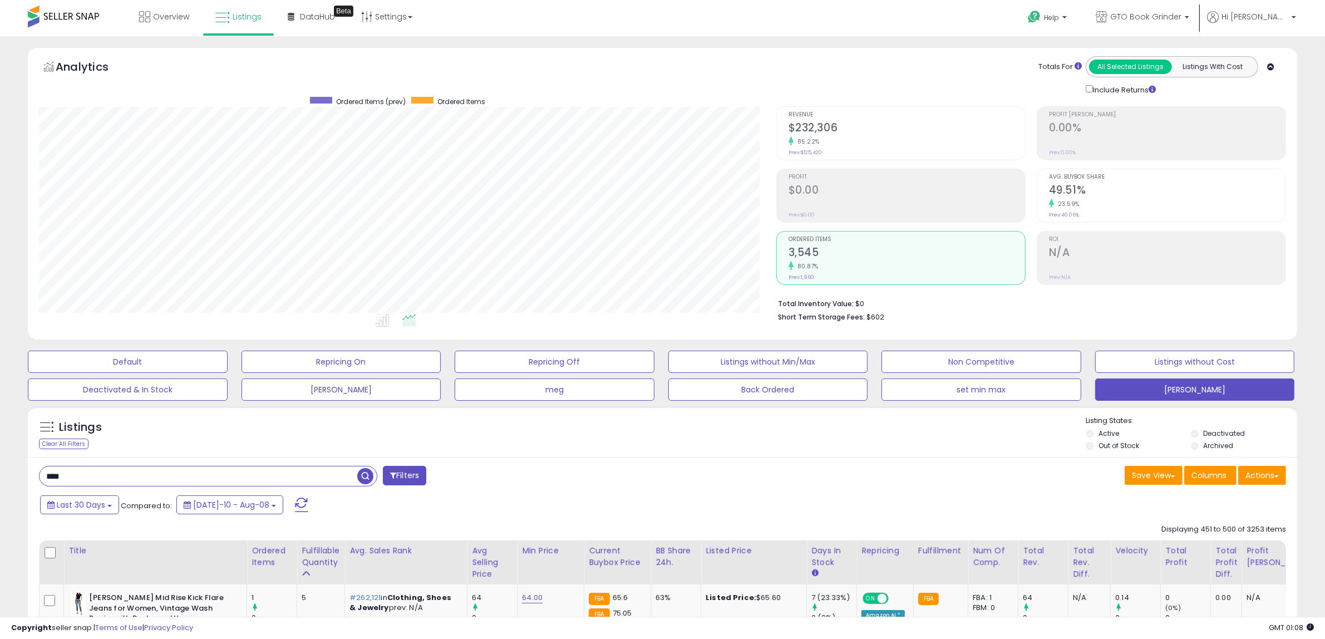
click at [824, 127] on h2 "$232,306" at bounding box center [907, 128] width 237 height 15
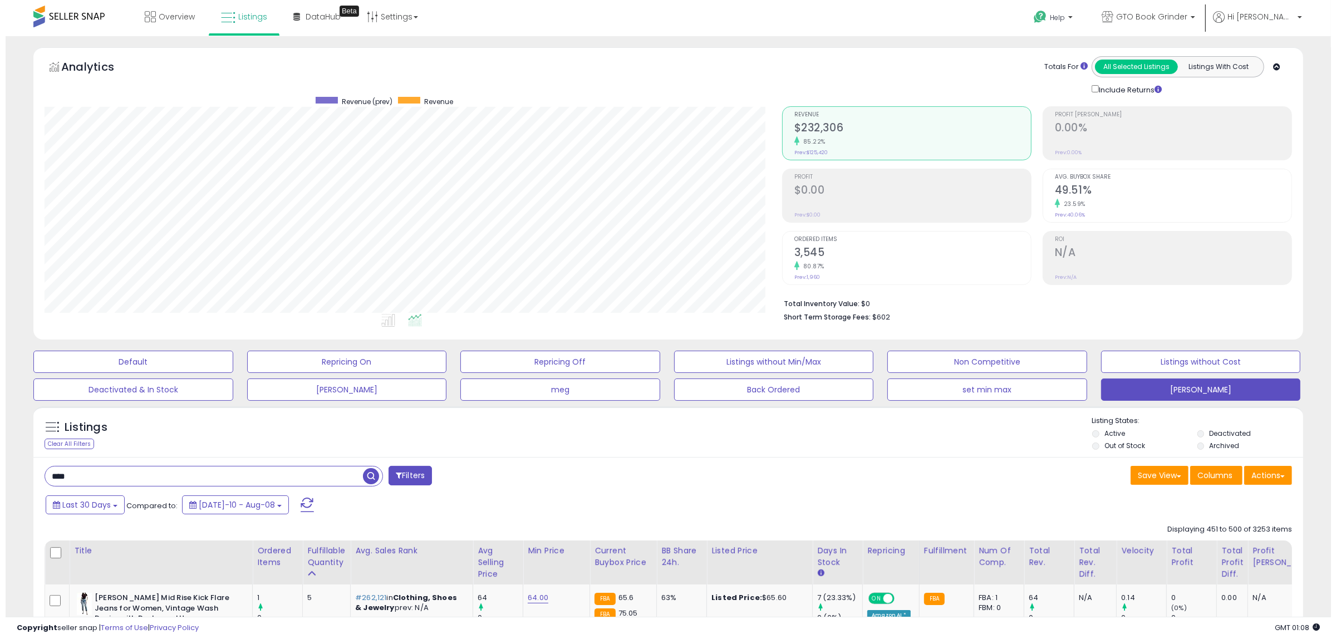
scroll to position [228, 737]
click at [809, 254] on h2 "3,545" at bounding box center [907, 253] width 237 height 15
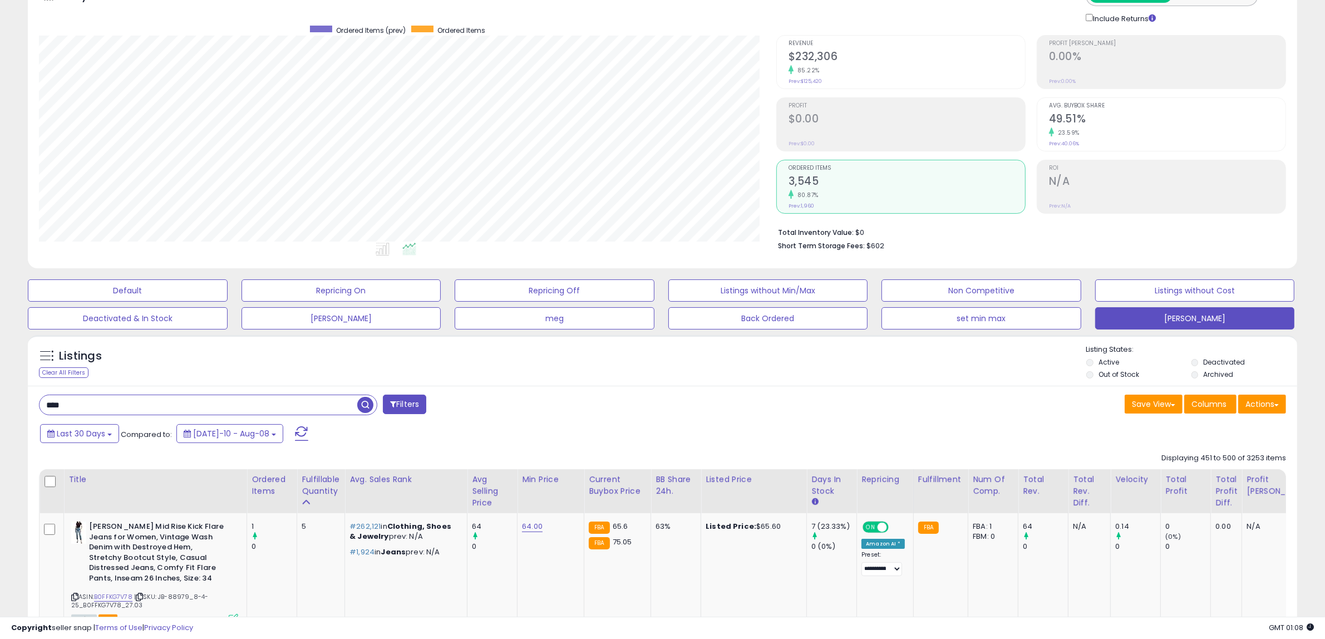
scroll to position [139, 0]
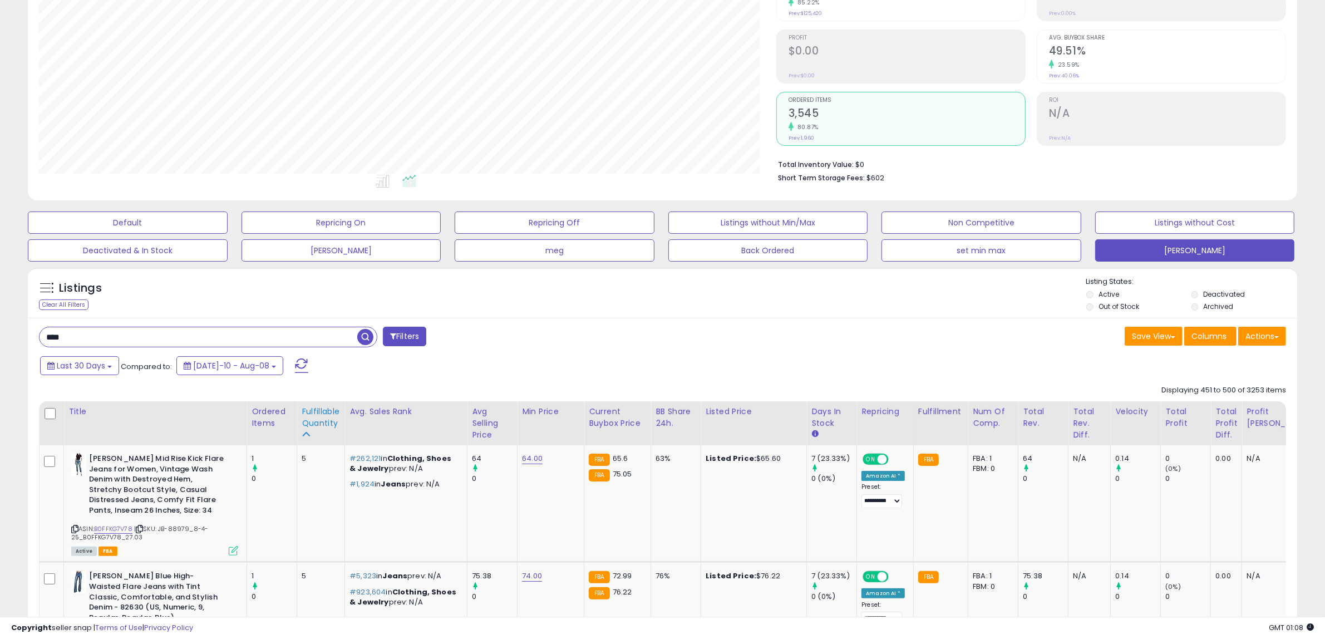
click at [323, 421] on div "Fulfillable Quantity" at bounding box center [321, 417] width 38 height 23
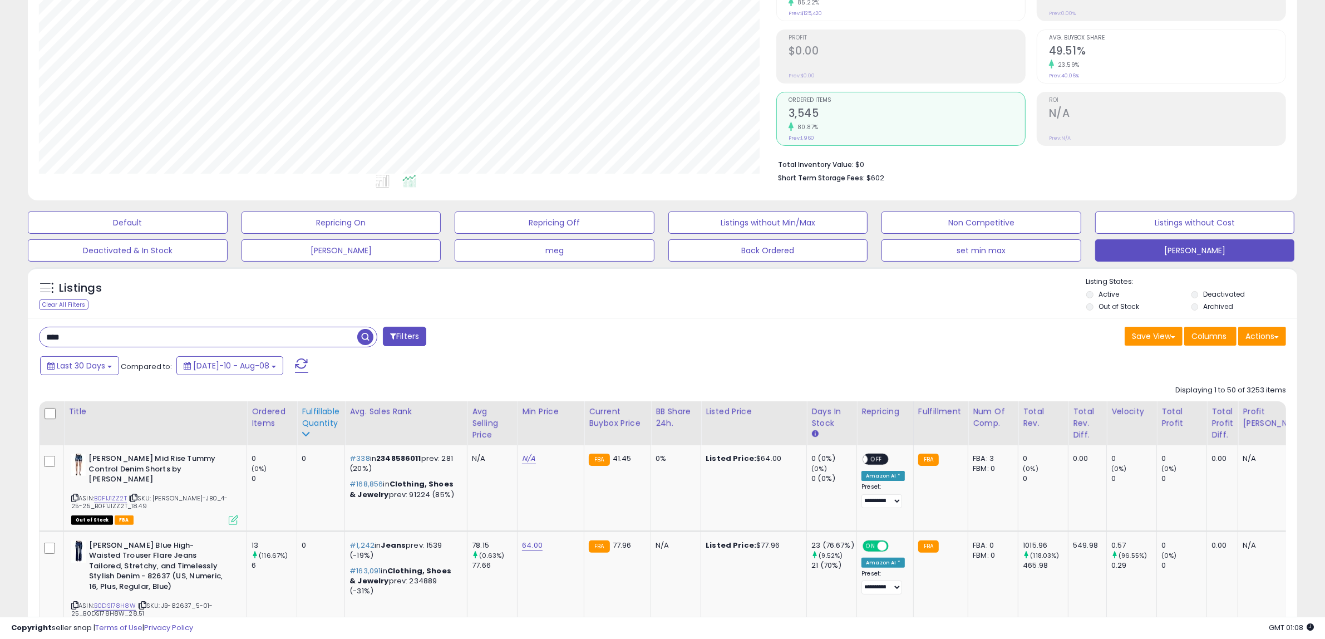
click at [321, 424] on div "Fulfillable Quantity" at bounding box center [321, 417] width 38 height 23
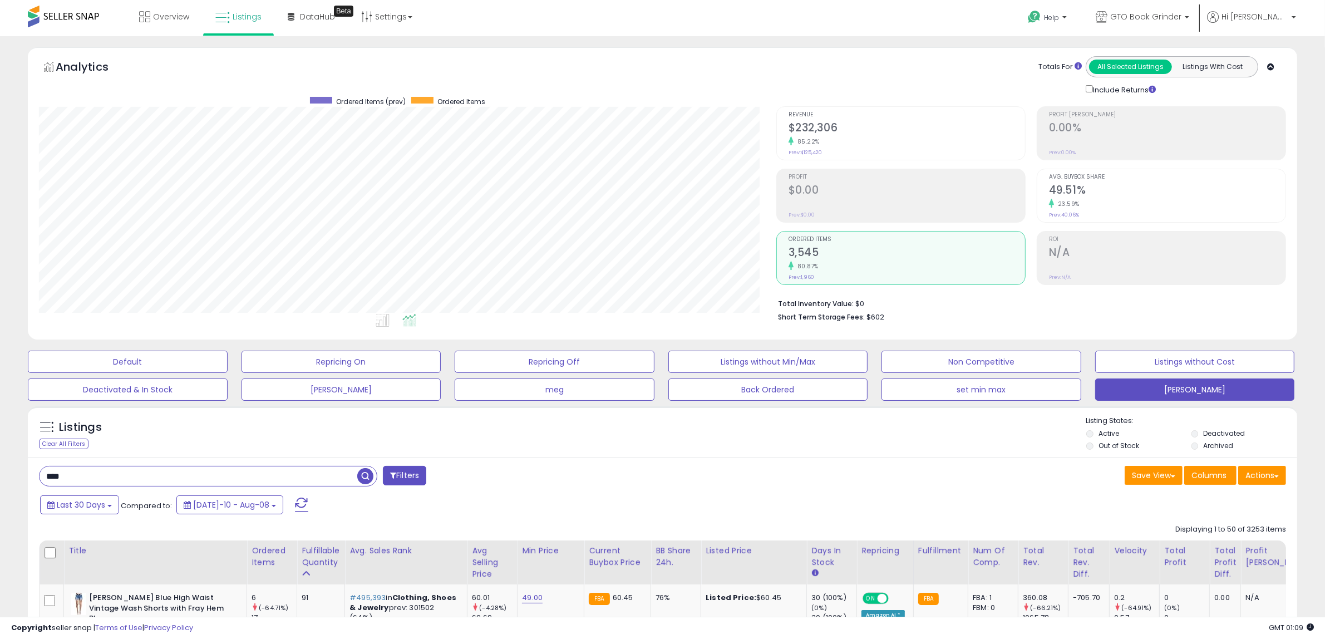
scroll to position [245, 0]
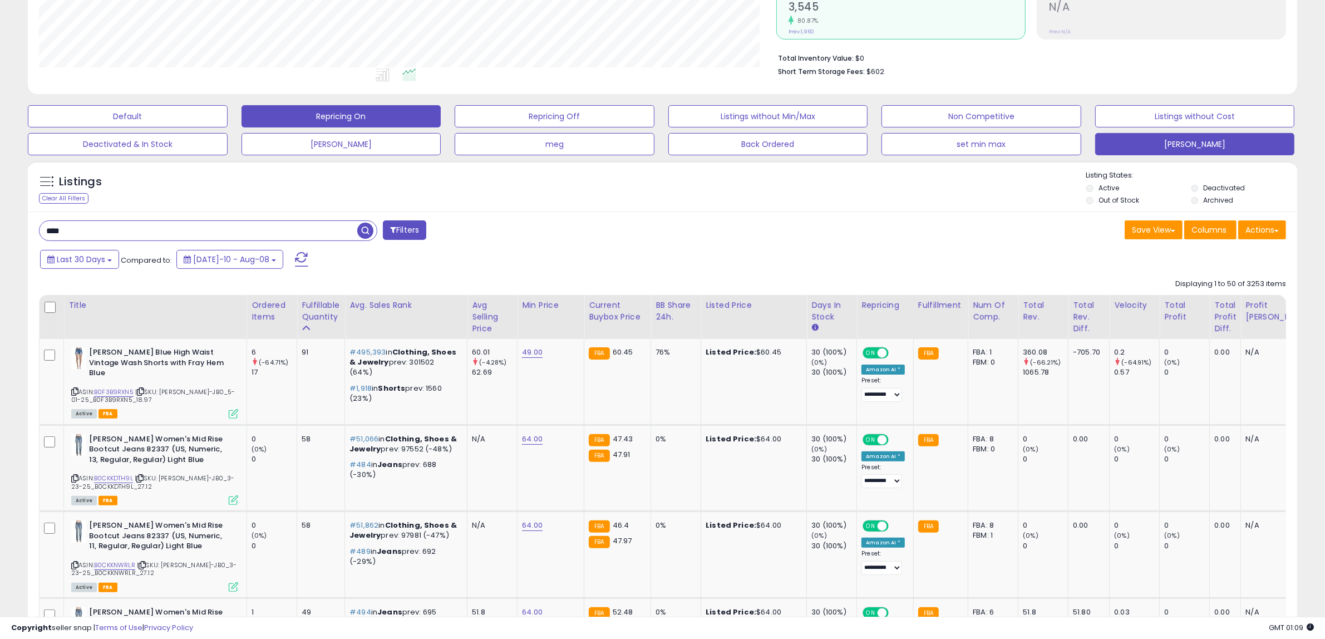
click at [268, 317] on div "Ordered Items" at bounding box center [272, 310] width 41 height 23
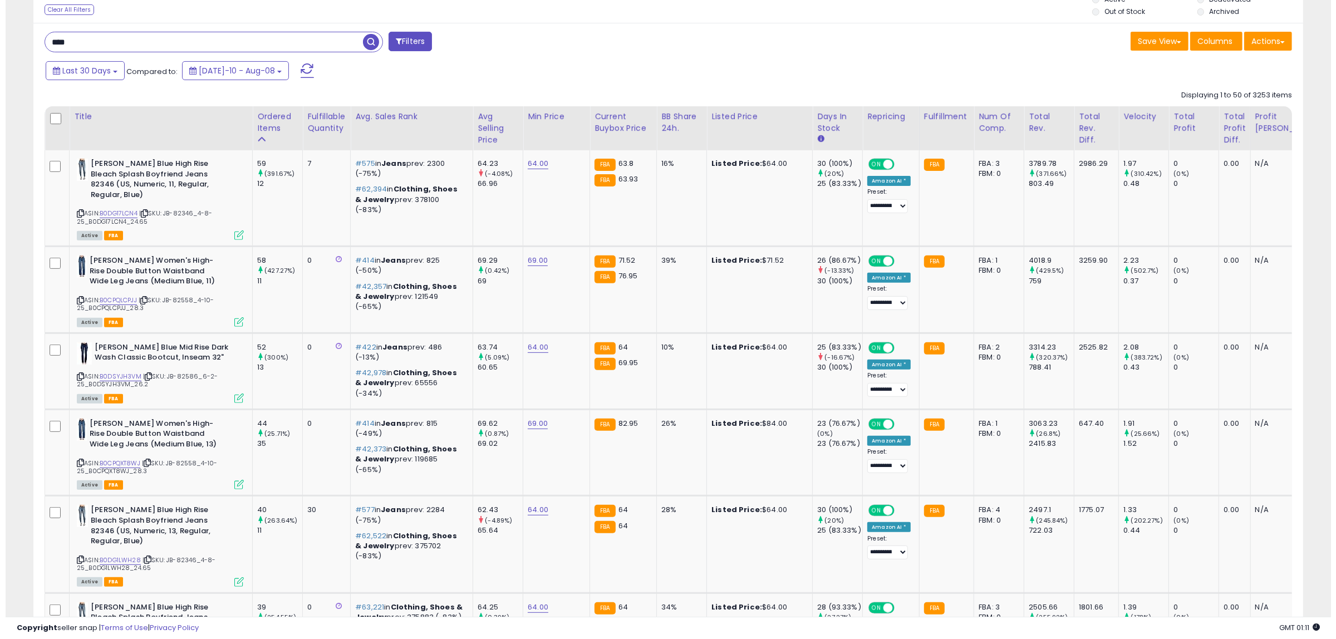
scroll to position [0, 0]
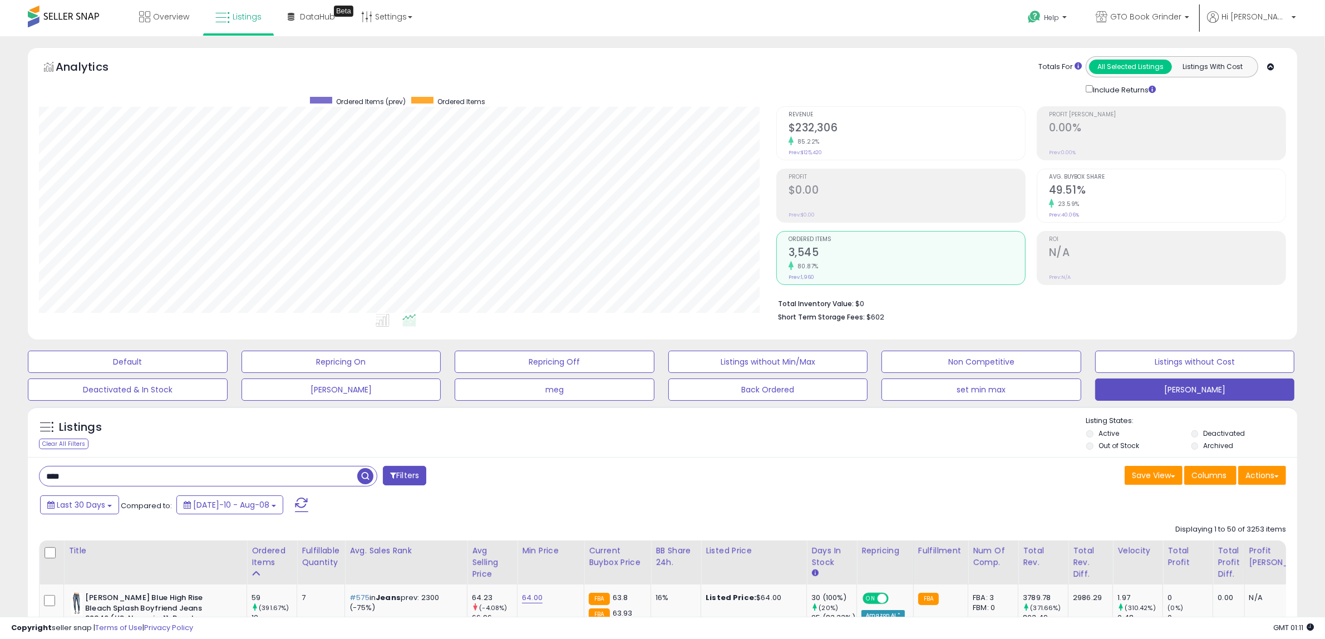
drag, startPoint x: 106, startPoint y: 470, endPoint x: -6, endPoint y: 481, distance: 111.9
click at [0, 481] on html "Unable to login Retrieving listings data.. has not yet accepted the Terms of Us…" at bounding box center [662, 319] width 1325 height 639
click at [362, 479] on span "button" at bounding box center [365, 476] width 16 height 16
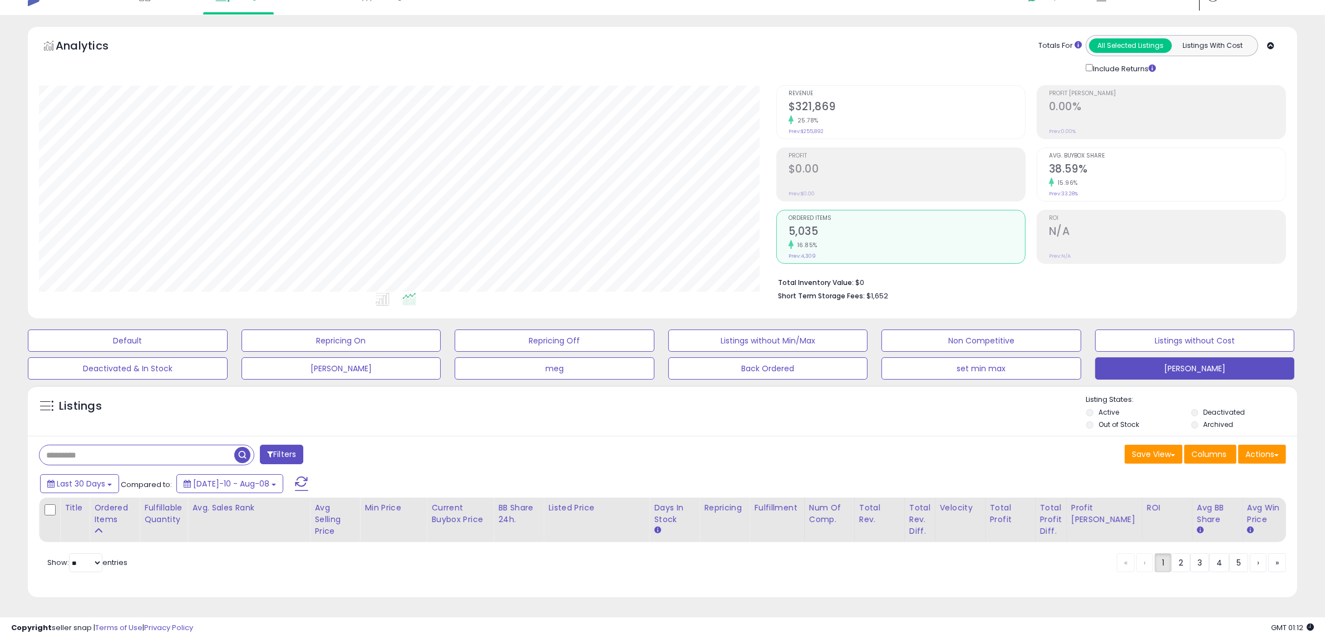
scroll to position [70, 0]
